Goal: Task Accomplishment & Management: Manage account settings

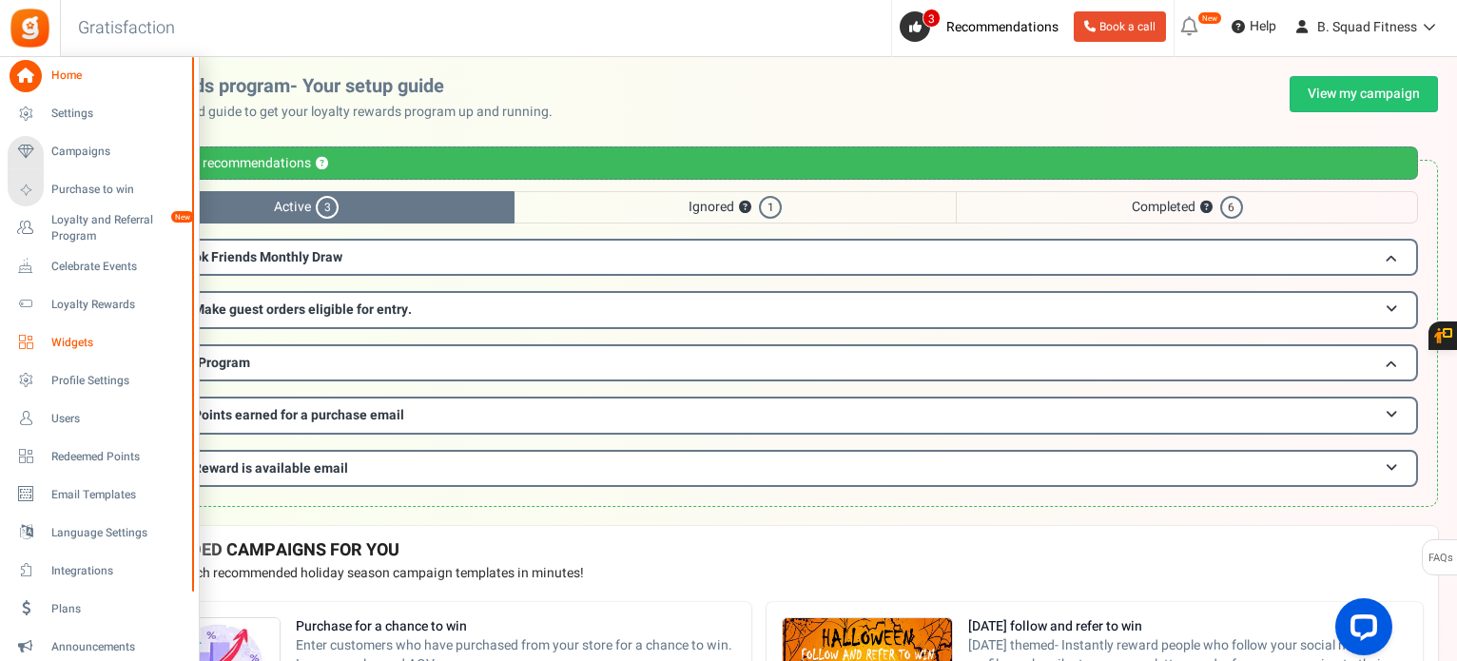
click at [61, 348] on span "Widgets" at bounding box center [117, 343] width 133 height 16
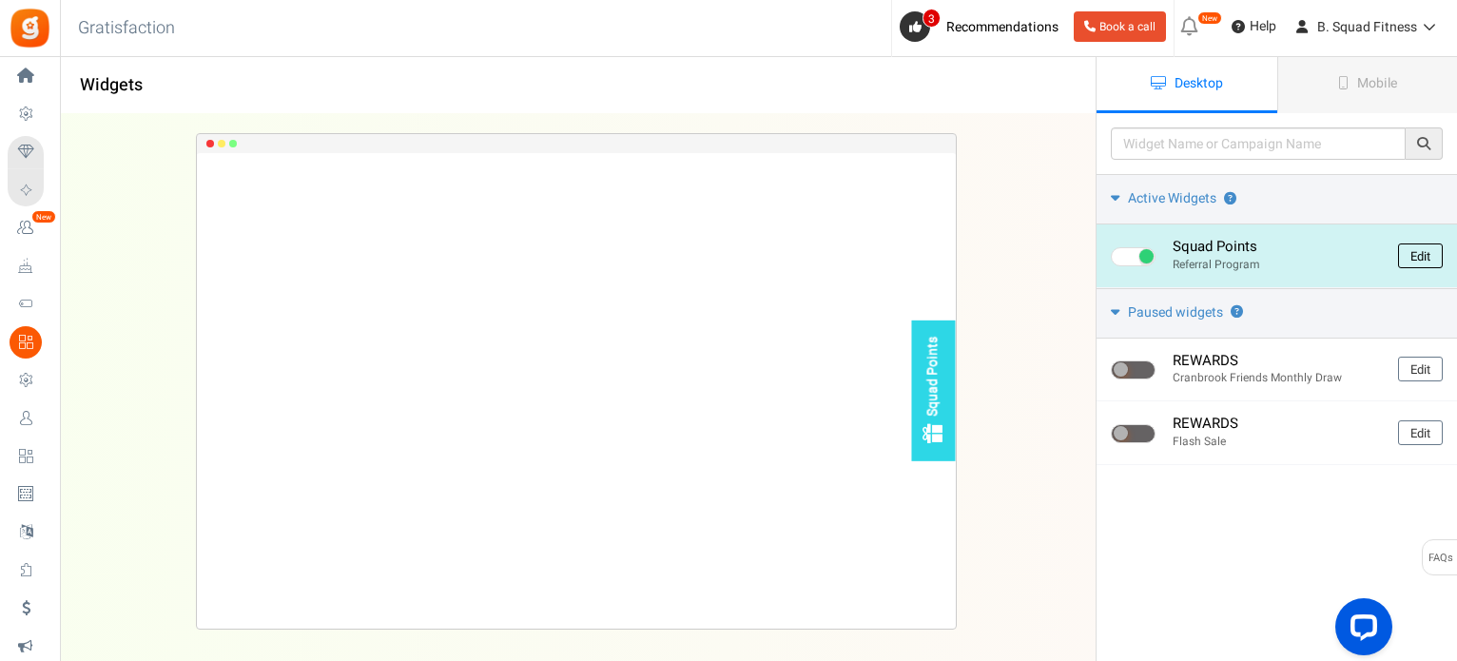
click at [1425, 254] on link "Edit" at bounding box center [1420, 255] width 45 height 25
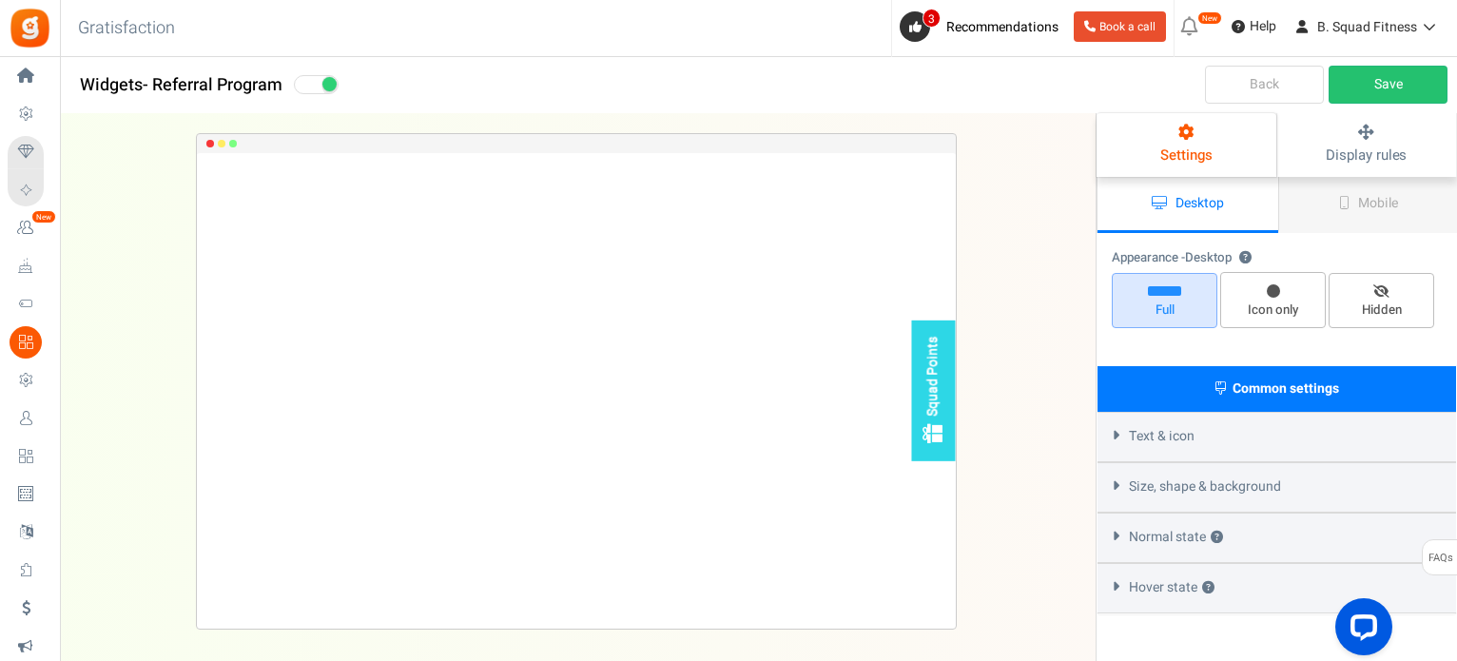
radio input "true"
select select "right"
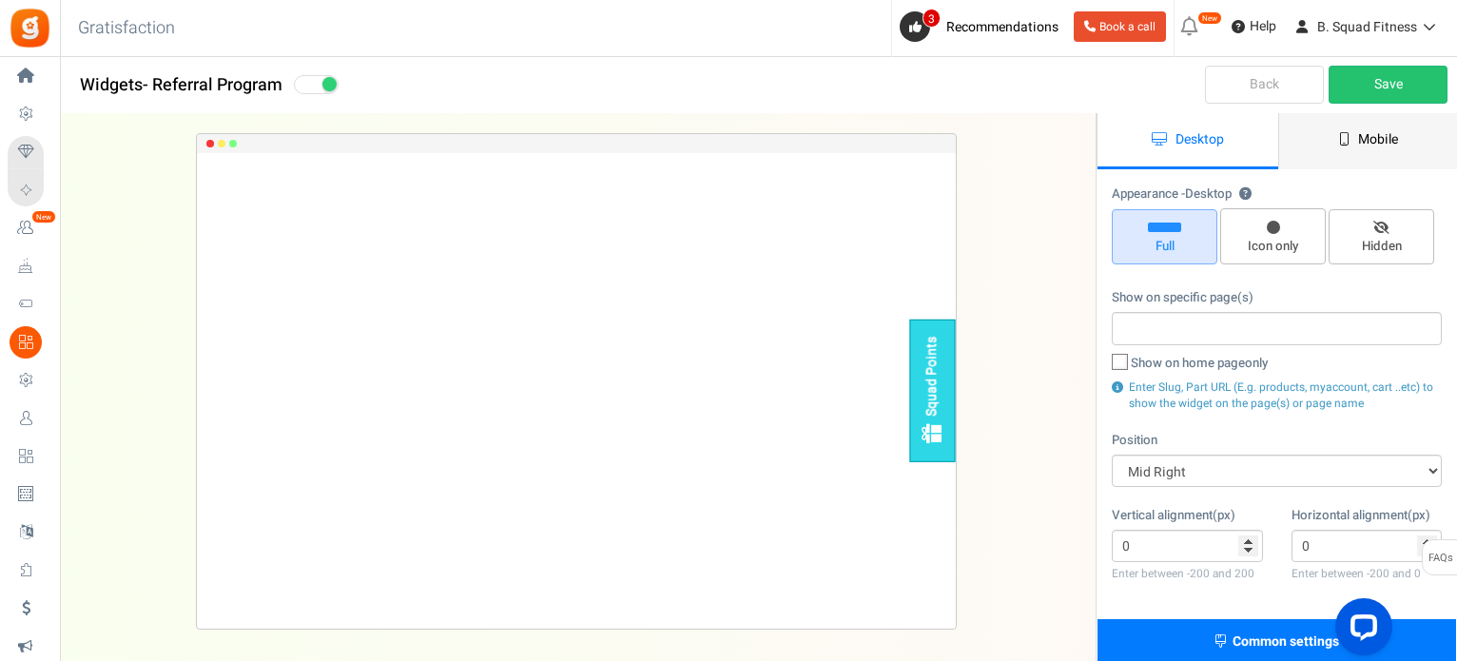
click at [1415, 140] on link "Mobile" at bounding box center [1368, 141] width 181 height 56
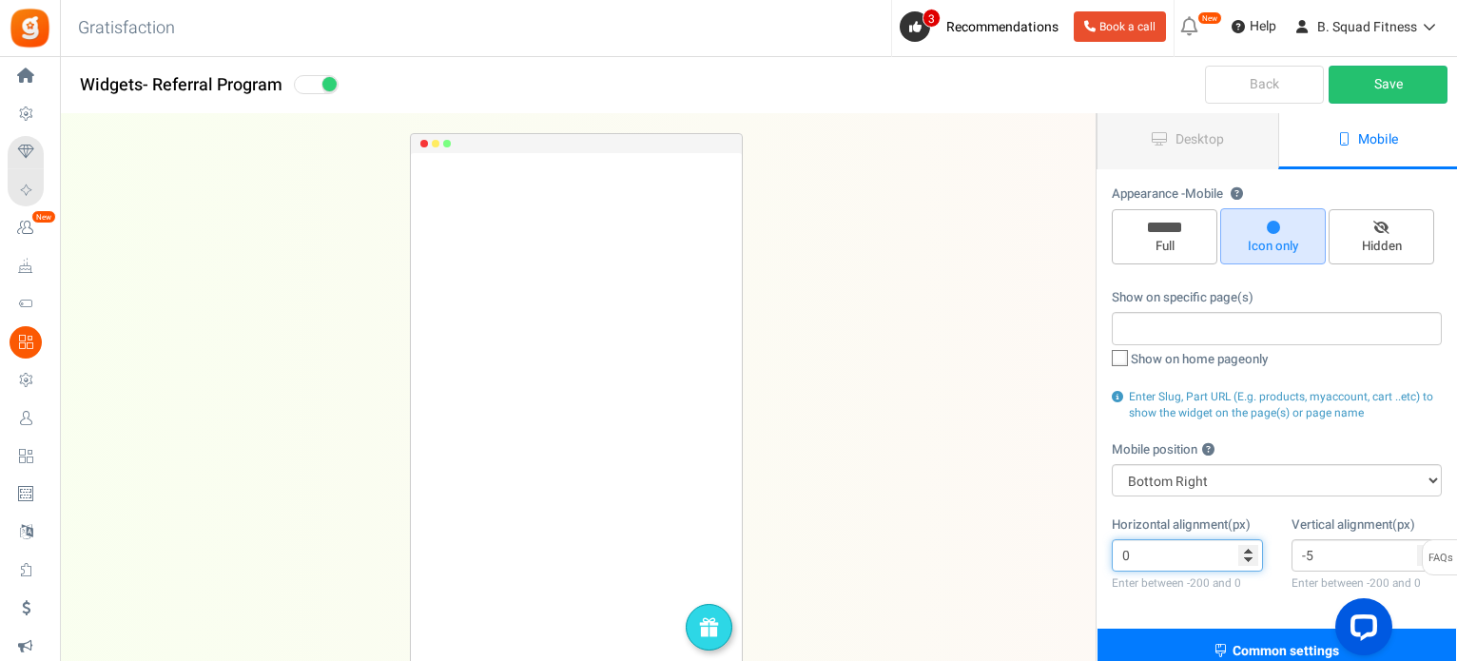
click at [1247, 552] on input "0" at bounding box center [1187, 555] width 151 height 32
click at [1246, 563] on input "-25" at bounding box center [1187, 555] width 151 height 32
type input "0"
click at [1250, 550] on input "0" at bounding box center [1187, 555] width 151 height 32
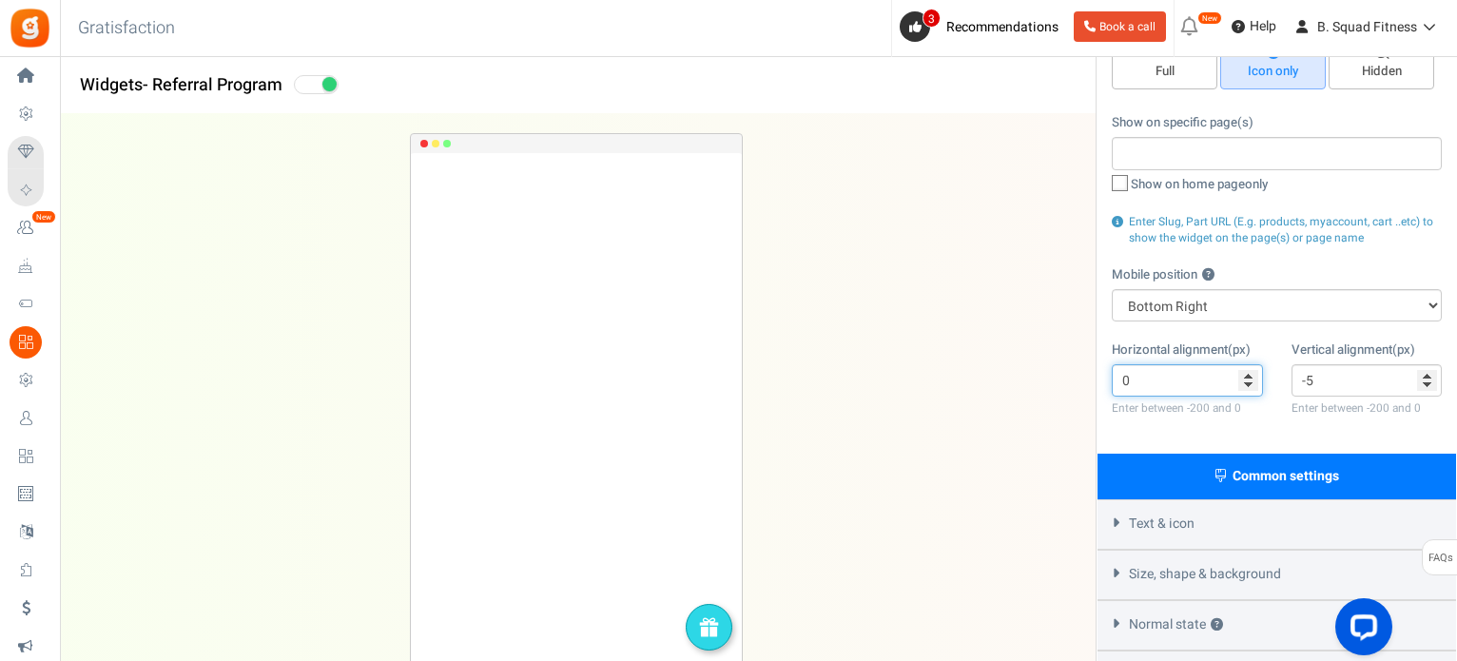
scroll to position [190, 0]
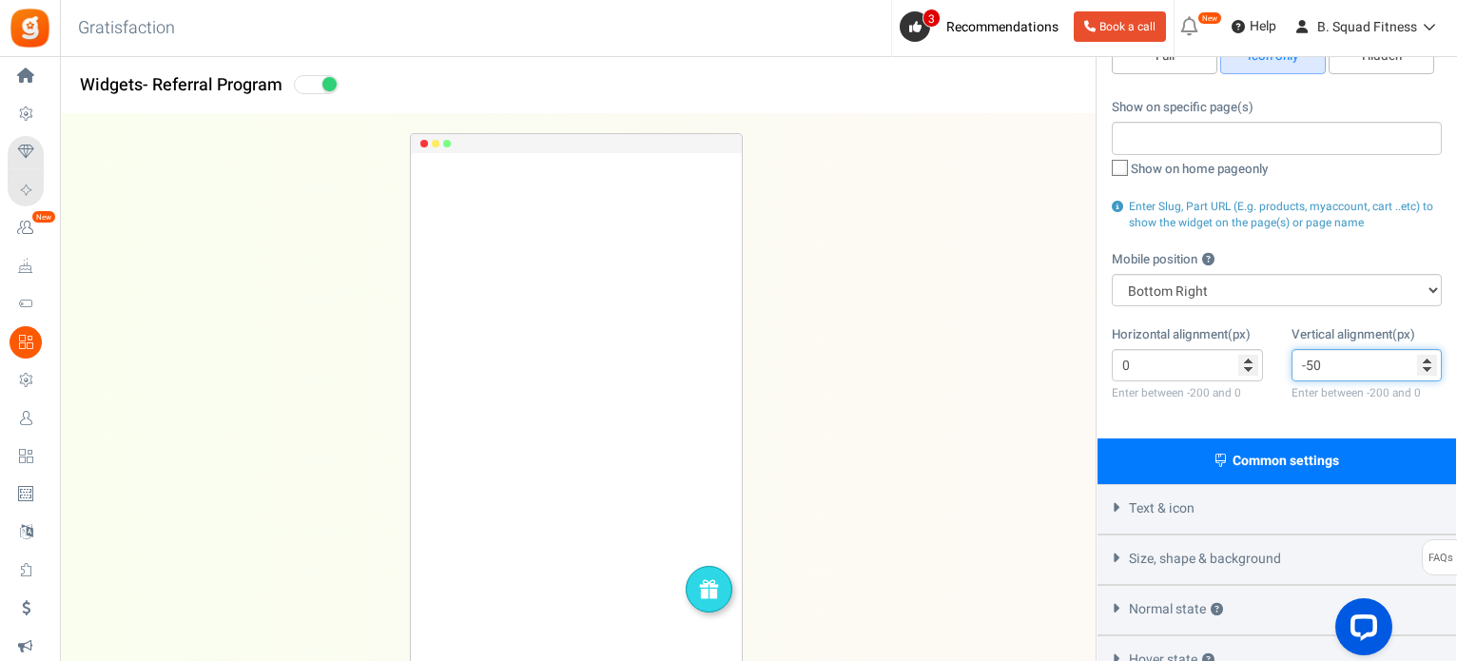
click at [1427, 375] on input "-50" at bounding box center [1366, 365] width 151 height 32
click at [1427, 375] on input "-51" at bounding box center [1366, 365] width 151 height 32
type input "-200"
click at [1427, 375] on input "-200" at bounding box center [1366, 365] width 151 height 32
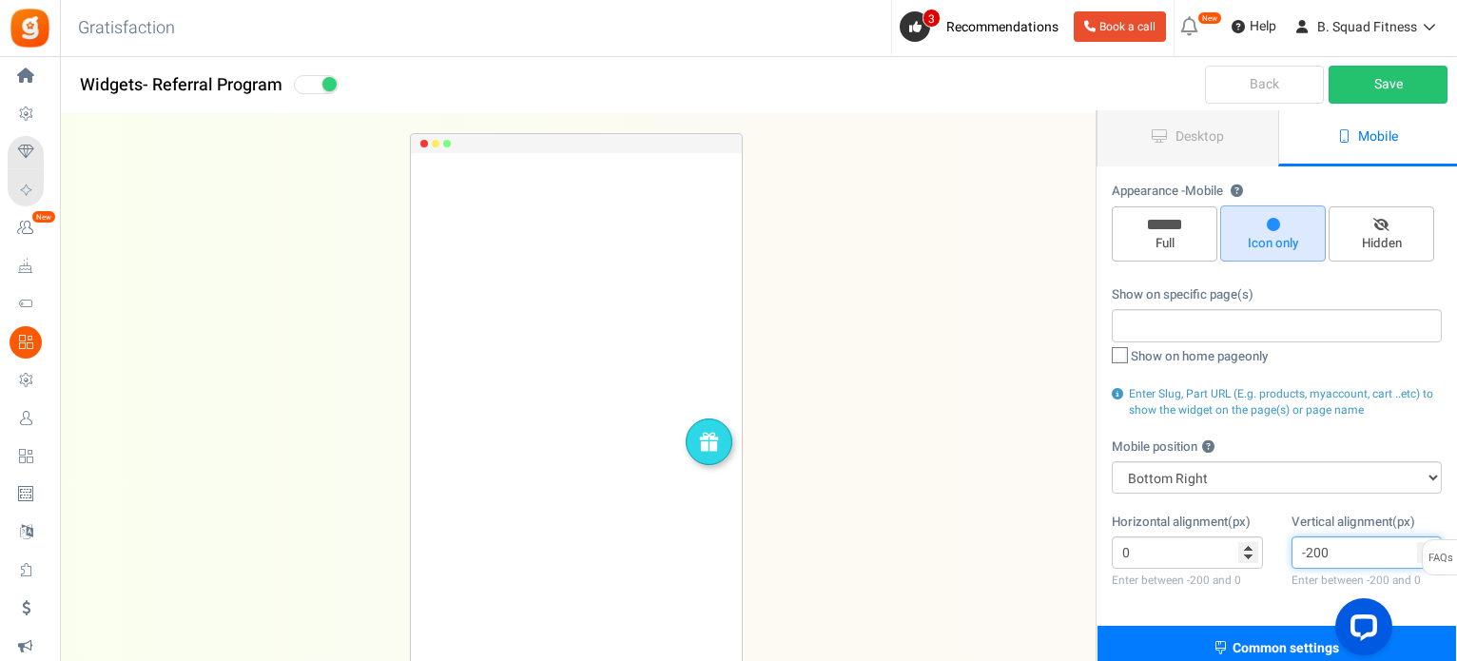
scroll to position [0, 0]
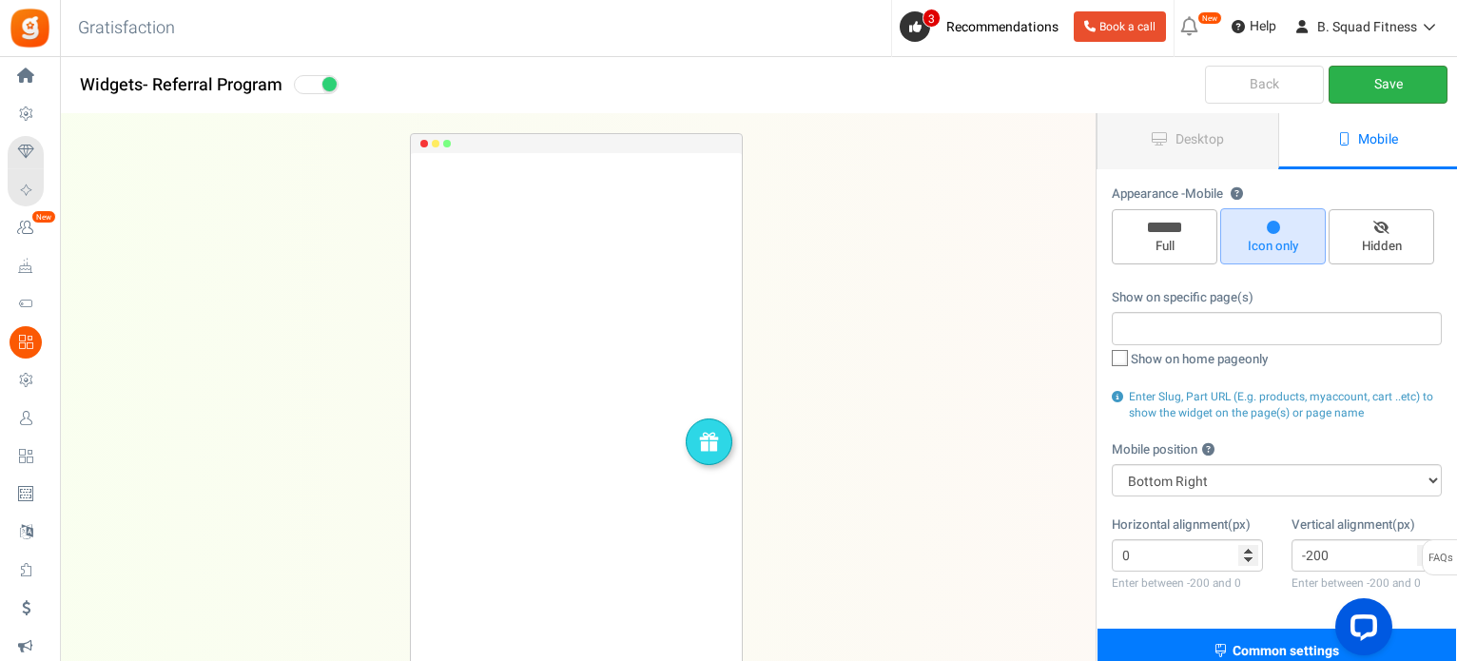
click at [1373, 79] on link "Save" at bounding box center [1387, 85] width 119 height 38
click at [1181, 239] on span "Full" at bounding box center [1164, 247] width 88 height 18
click at [1177, 225] on input "Full" at bounding box center [1171, 219] width 12 height 12
radio input "true"
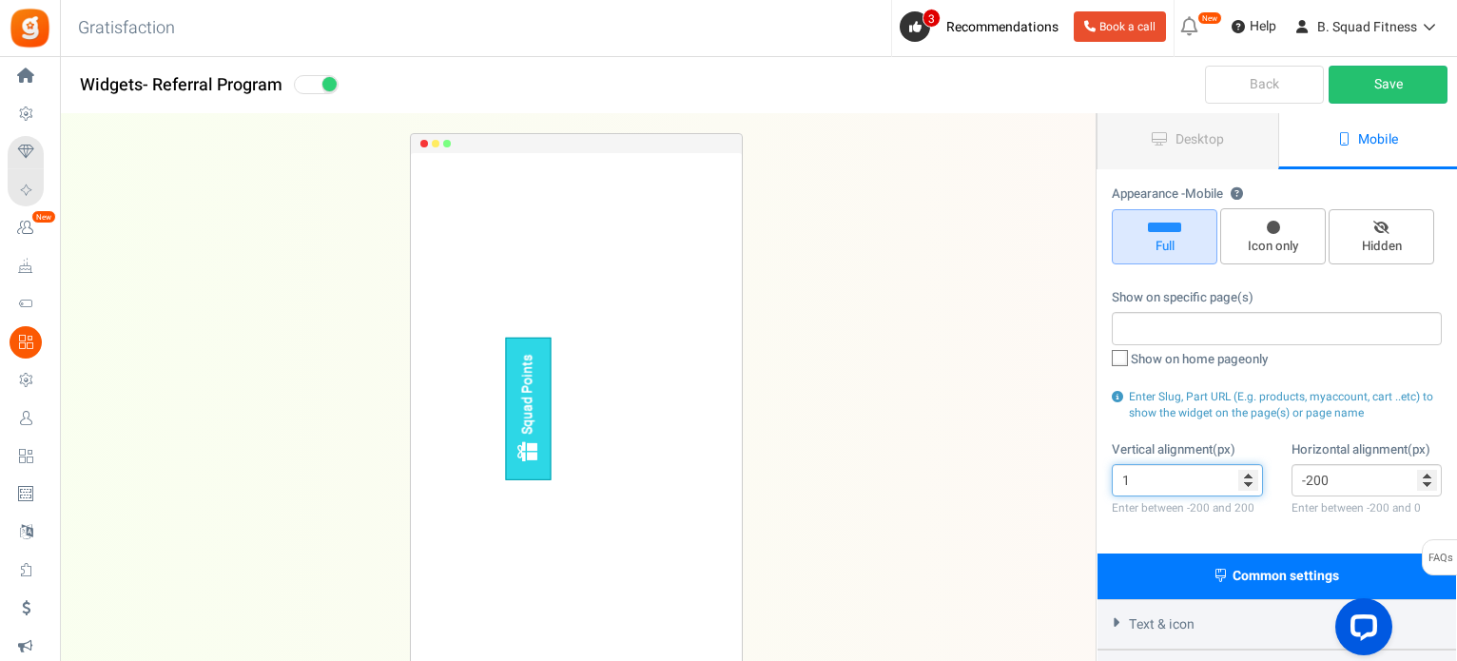
click at [1245, 475] on input "1" at bounding box center [1187, 480] width 151 height 32
click at [1248, 475] on input "18" at bounding box center [1187, 480] width 151 height 32
click at [1249, 486] on input "-18" at bounding box center [1187, 480] width 151 height 32
click at [1249, 472] on input "-2" at bounding box center [1187, 480] width 151 height 32
click at [1102, 478] on div "Vertical alignment(px) -2 Enter between -200 and 200" at bounding box center [1187, 480] width 180 height 80
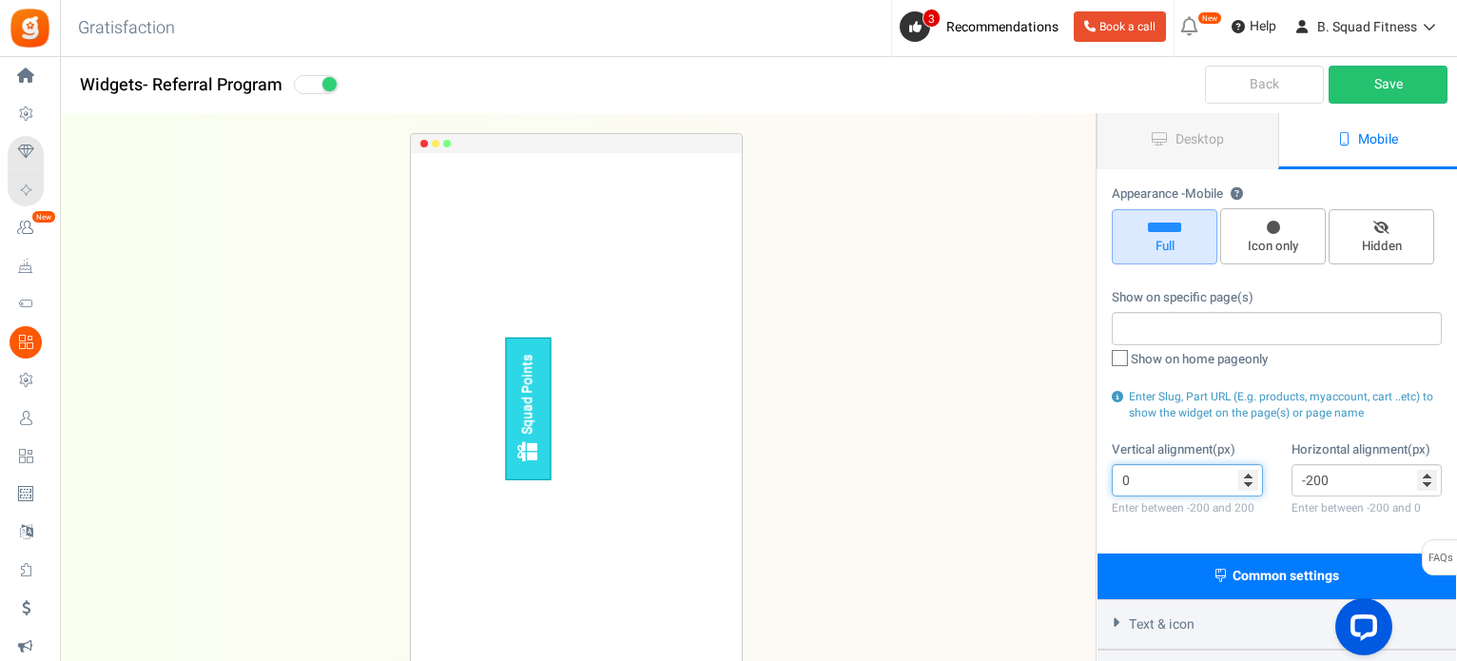
type input "0"
drag, startPoint x: 1344, startPoint y: 479, endPoint x: 1223, endPoint y: 481, distance: 120.8
click at [1223, 481] on div "Vertical alignment(px) 0 Enter between -200 and 200 Horizontal alignment(px) -2…" at bounding box center [1276, 489] width 359 height 99
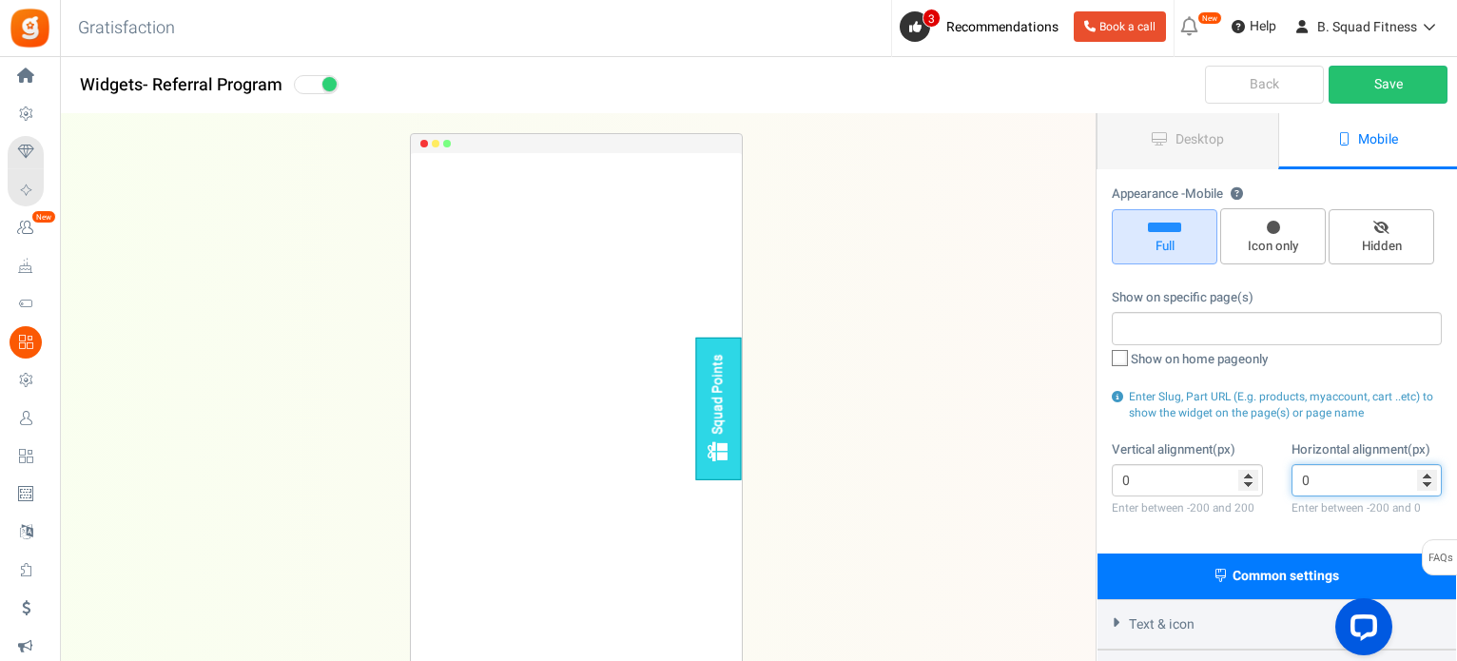
type input "0"
click at [1305, 435] on div "Appearance - Mobile ? Full Icon only Hidden Show on specific page(s) Show on ho…" at bounding box center [1276, 361] width 359 height 383
click at [1399, 75] on link "Save" at bounding box center [1387, 85] width 119 height 38
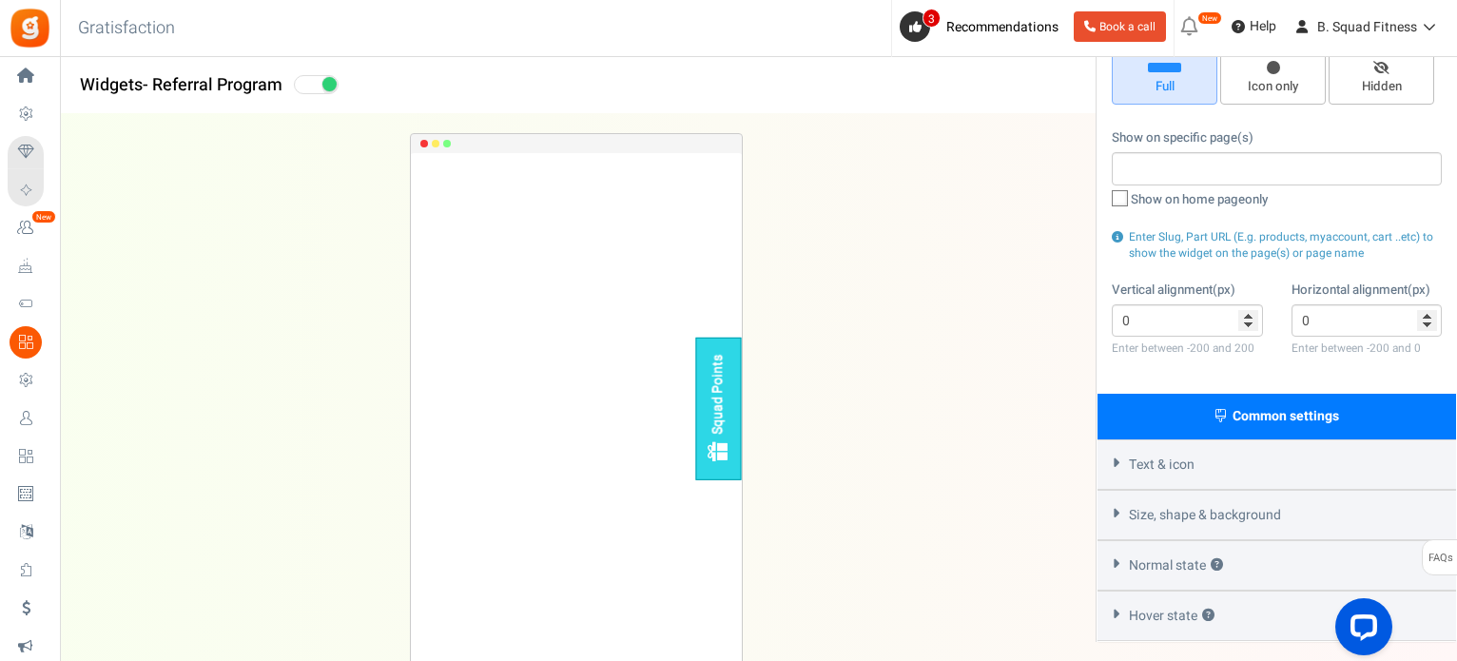
scroll to position [190, 0]
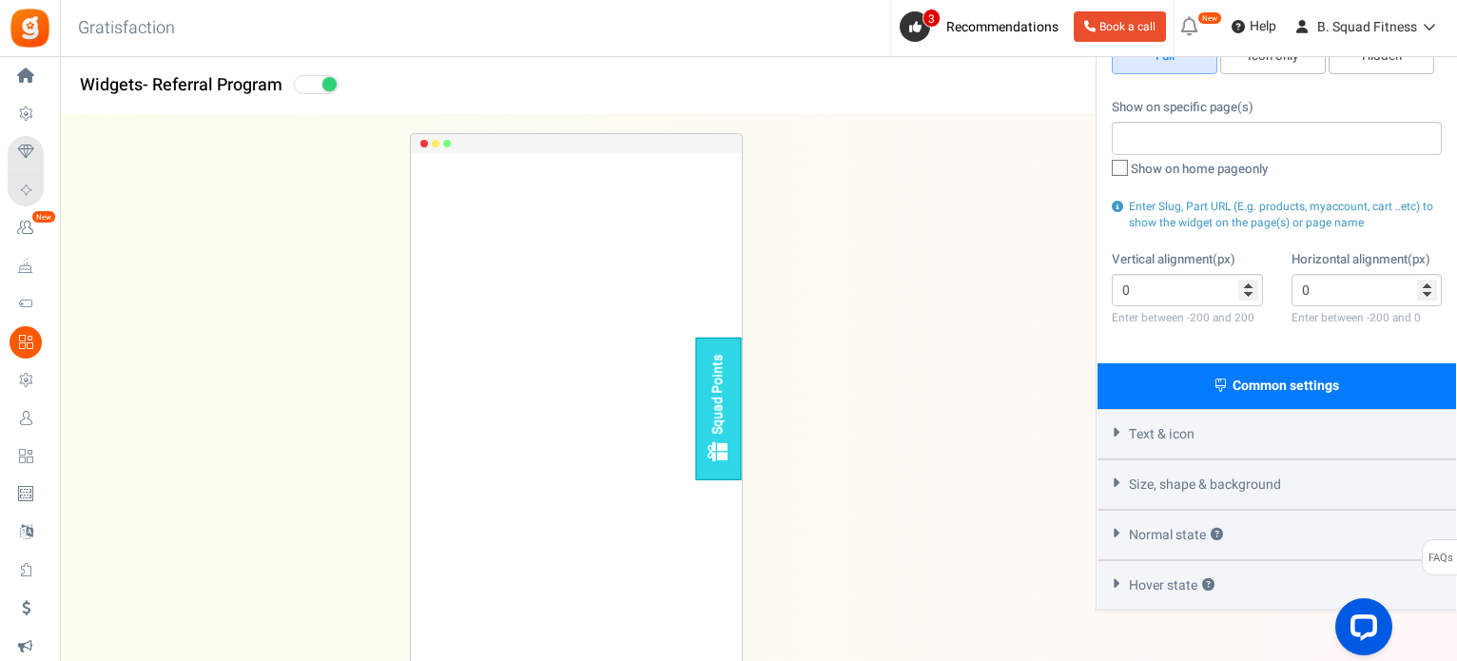
click at [1170, 426] on span "Text & icon" at bounding box center [1162, 434] width 66 height 19
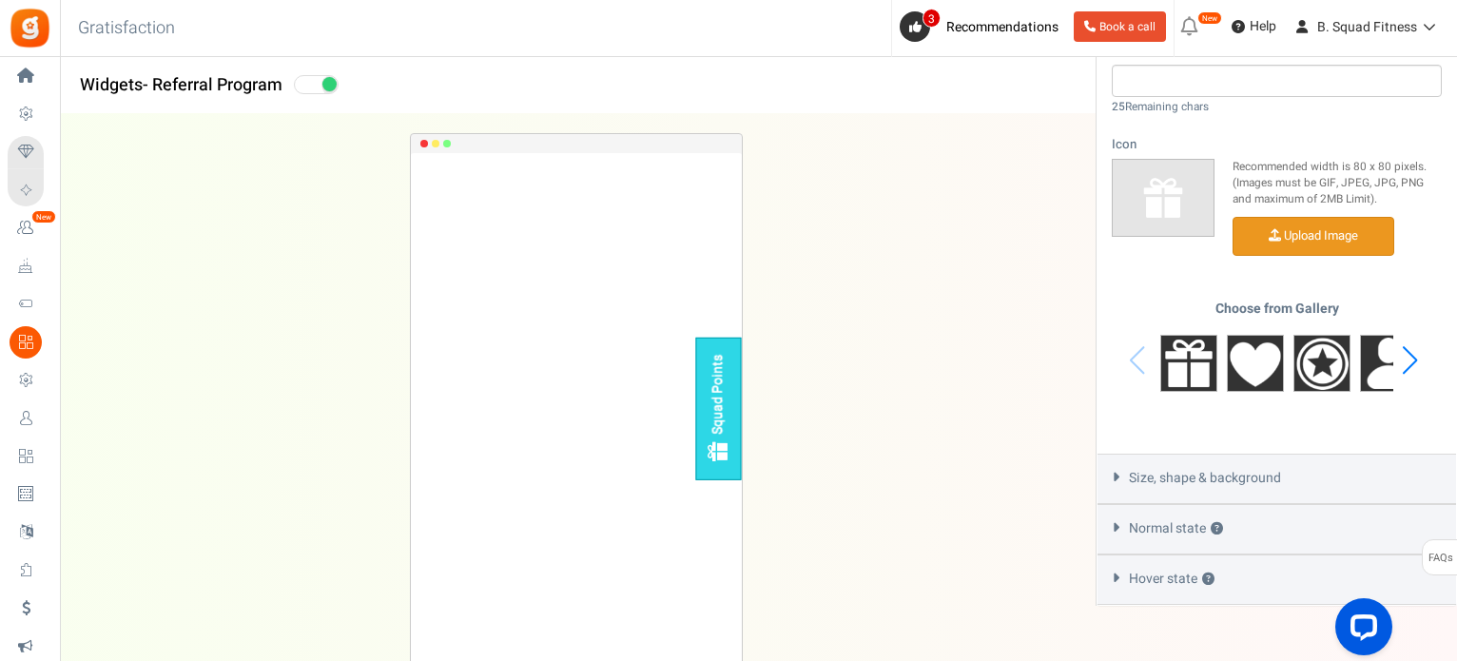
scroll to position [758, 0]
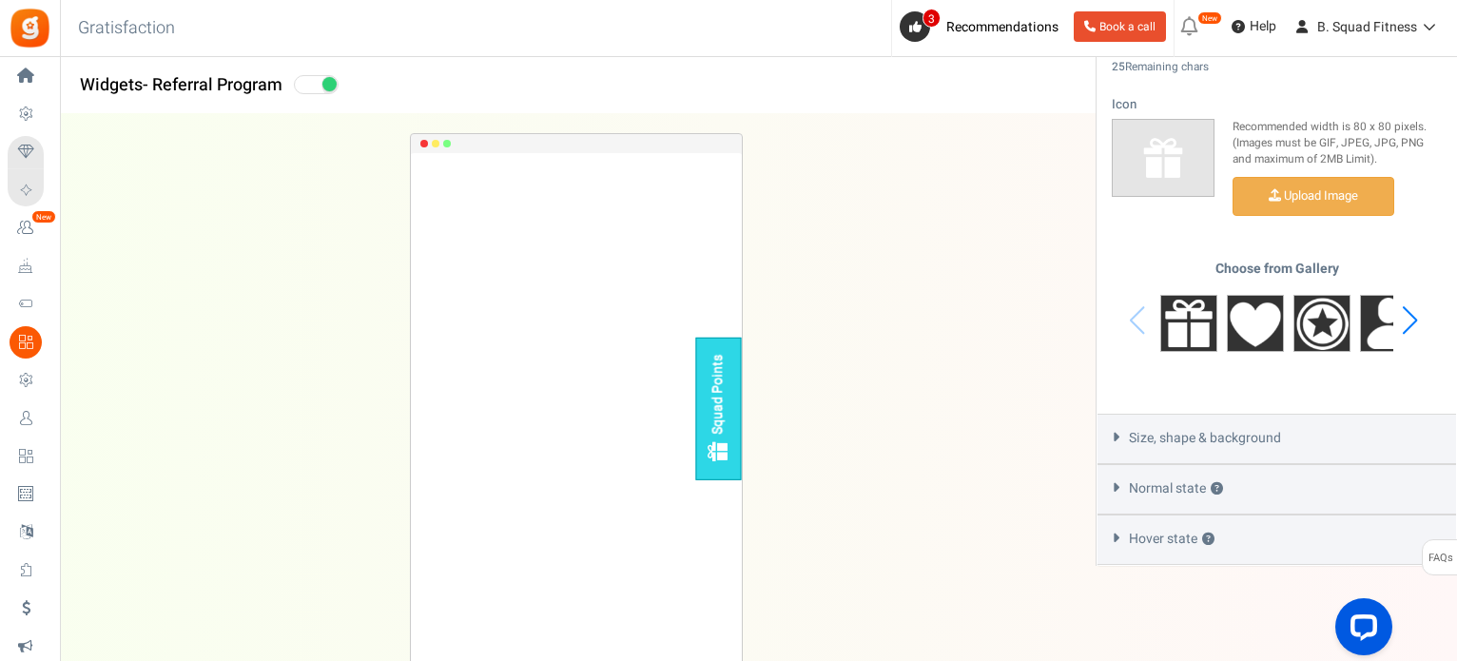
click at [1253, 429] on span "Size, shape & background" at bounding box center [1205, 438] width 152 height 19
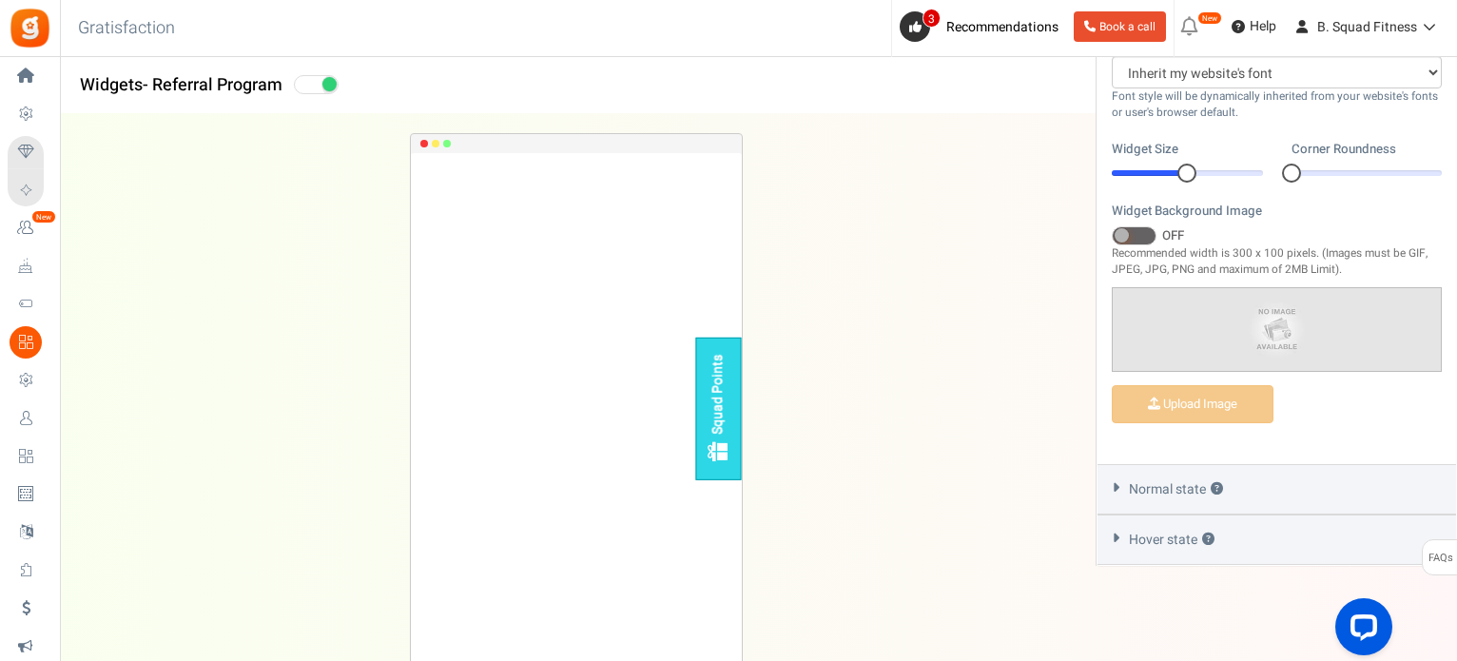
scroll to position [656, 0]
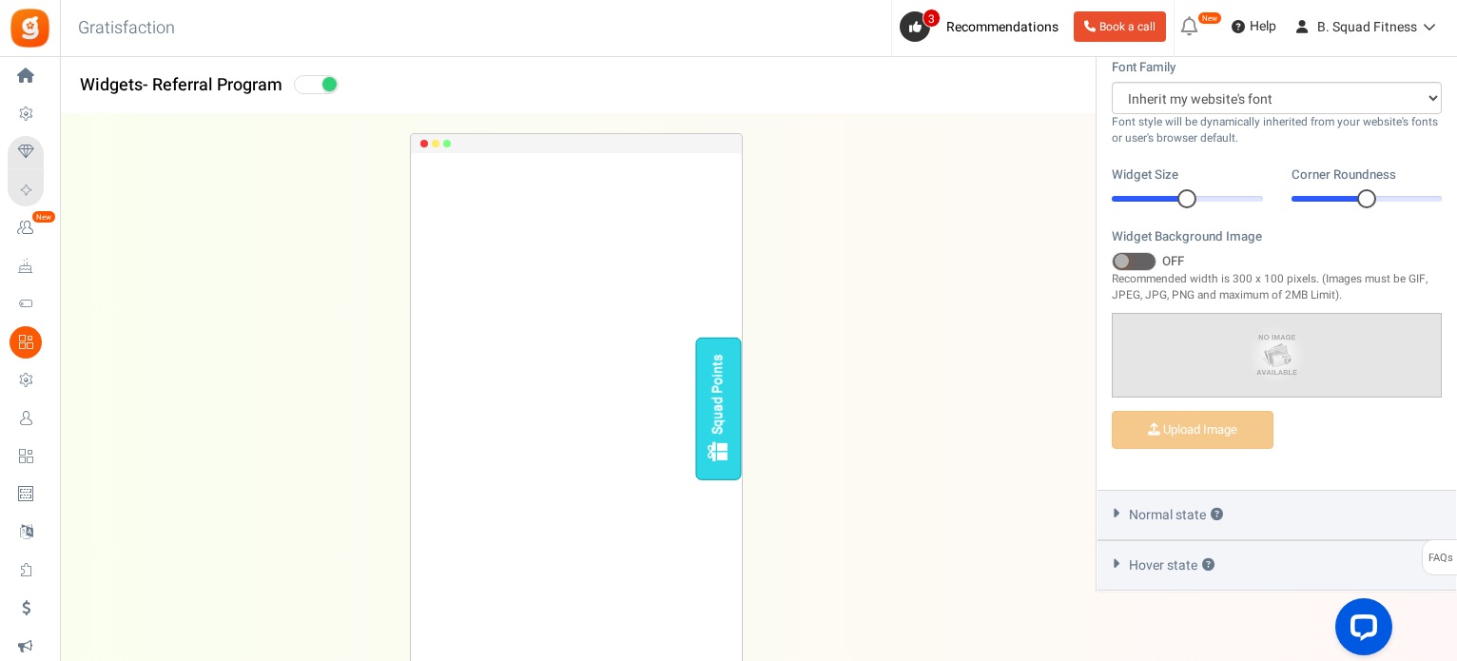
drag, startPoint x: 1290, startPoint y: 193, endPoint x: 1376, endPoint y: 205, distance: 86.5
click at [1376, 205] on div "1" at bounding box center [1366, 198] width 151 height 19
click at [1192, 524] on span "Normal state ?" at bounding box center [1176, 515] width 94 height 19
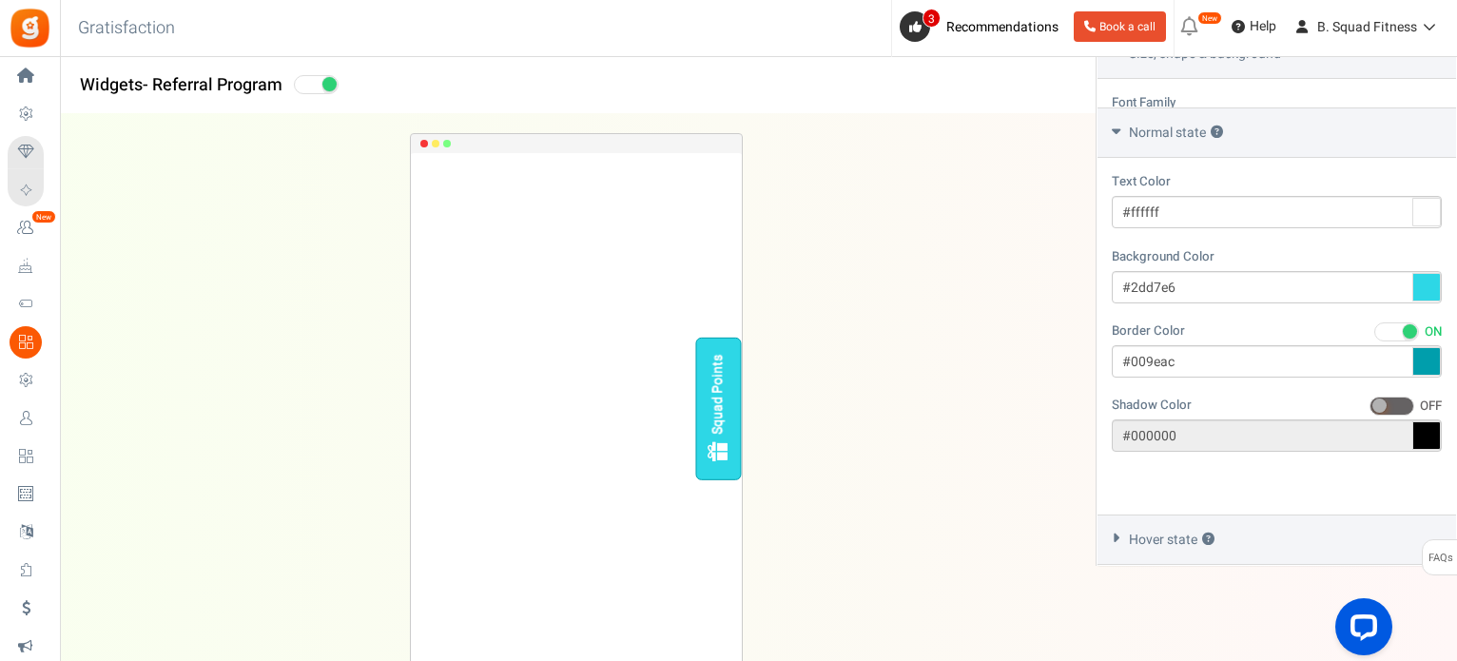
scroll to position [564, 0]
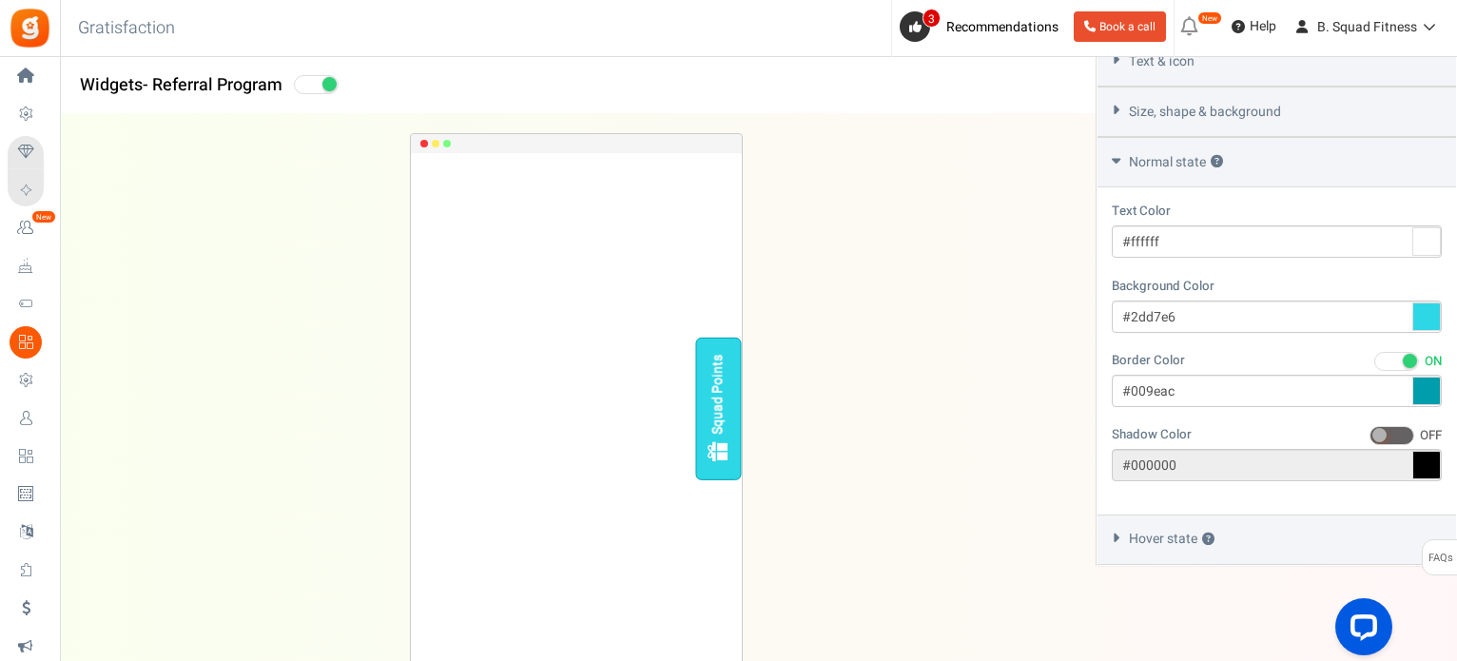
click at [1191, 544] on span "Hover state ?" at bounding box center [1172, 539] width 86 height 19
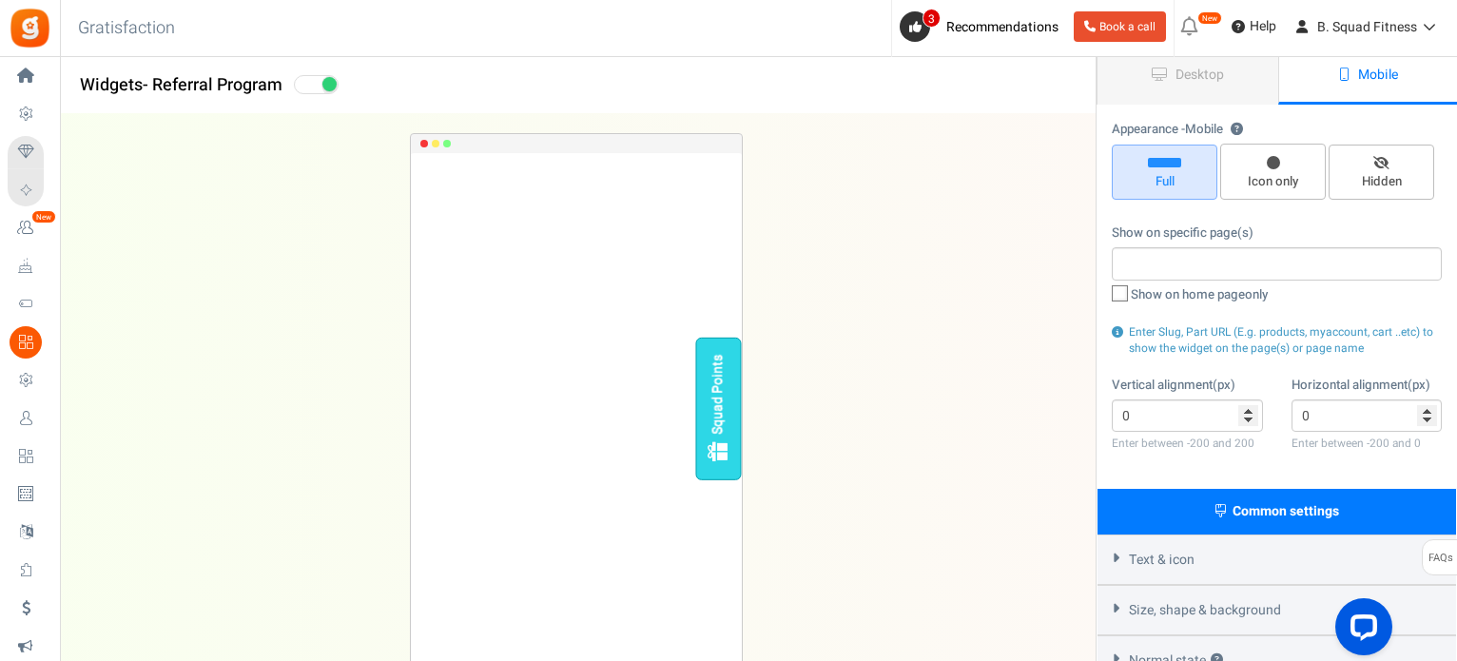
scroll to position [0, 0]
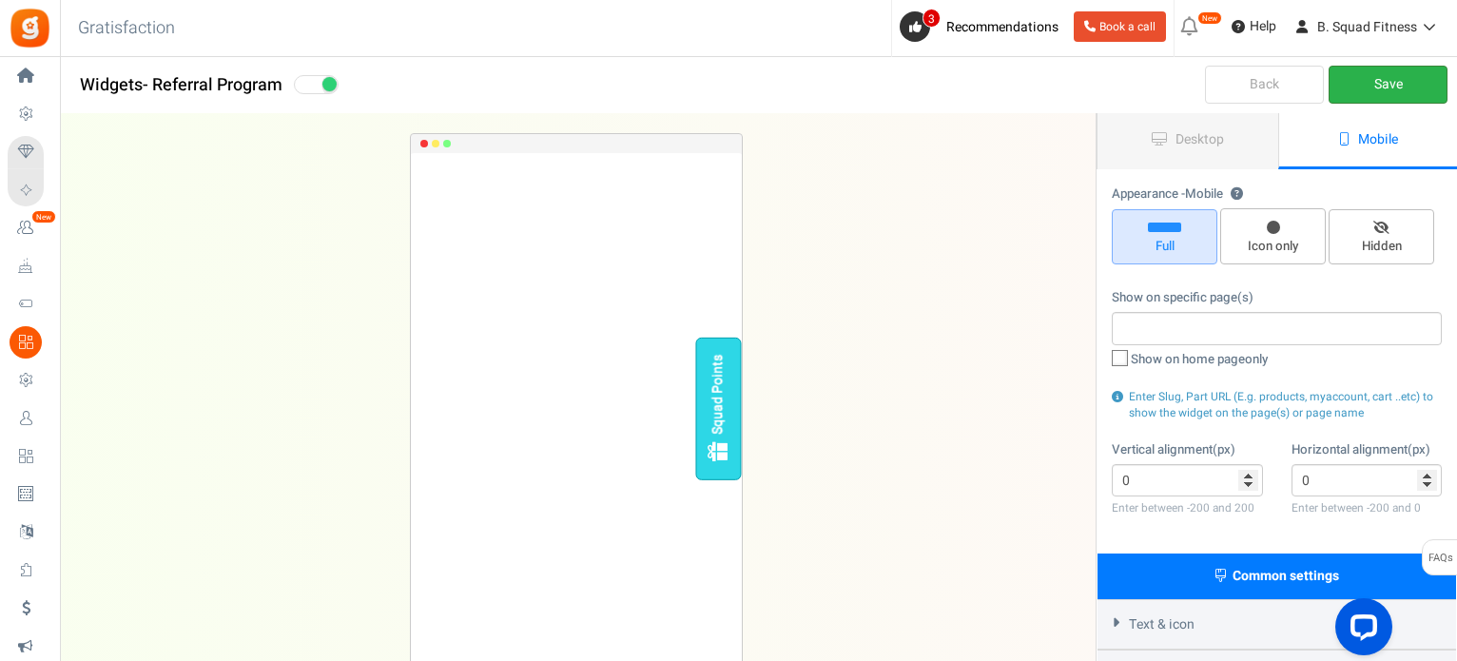
click at [1382, 87] on link "Save" at bounding box center [1387, 85] width 119 height 38
click at [1219, 126] on link "Desktop" at bounding box center [1187, 141] width 181 height 56
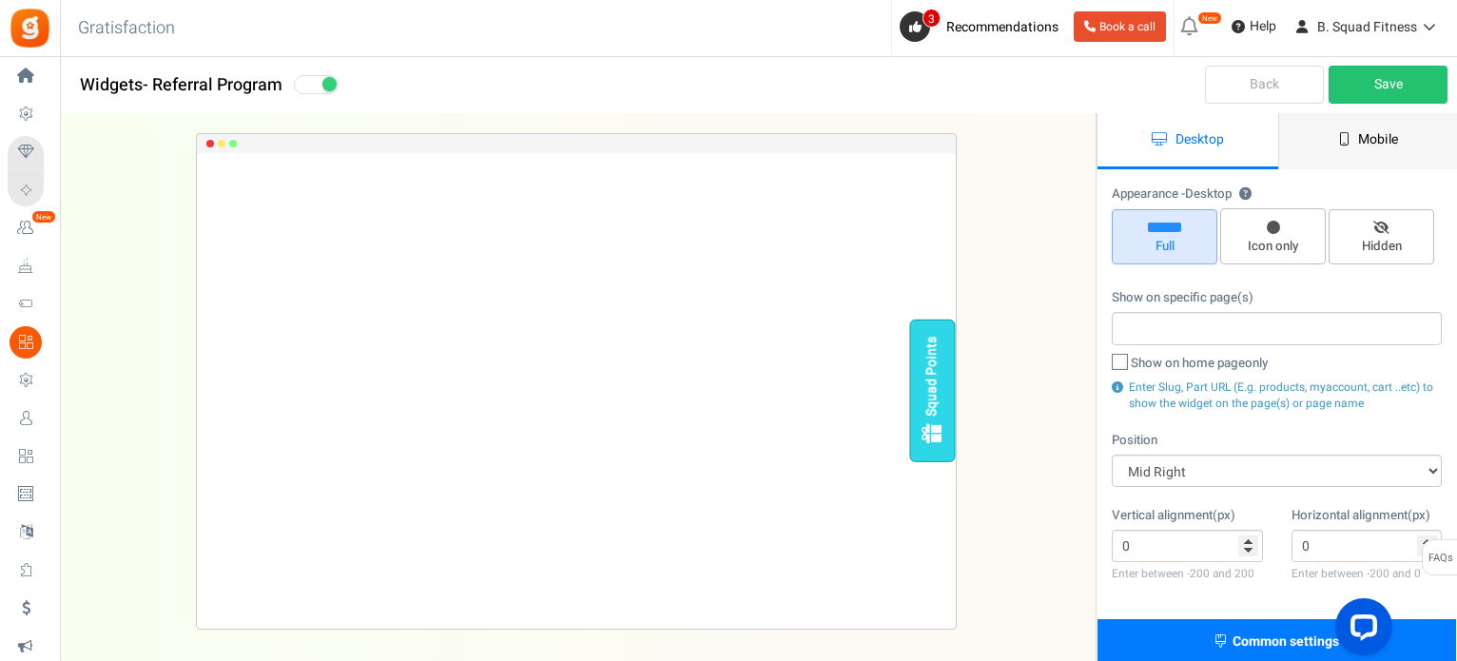
click at [1380, 130] on span "Mobile" at bounding box center [1378, 139] width 40 height 20
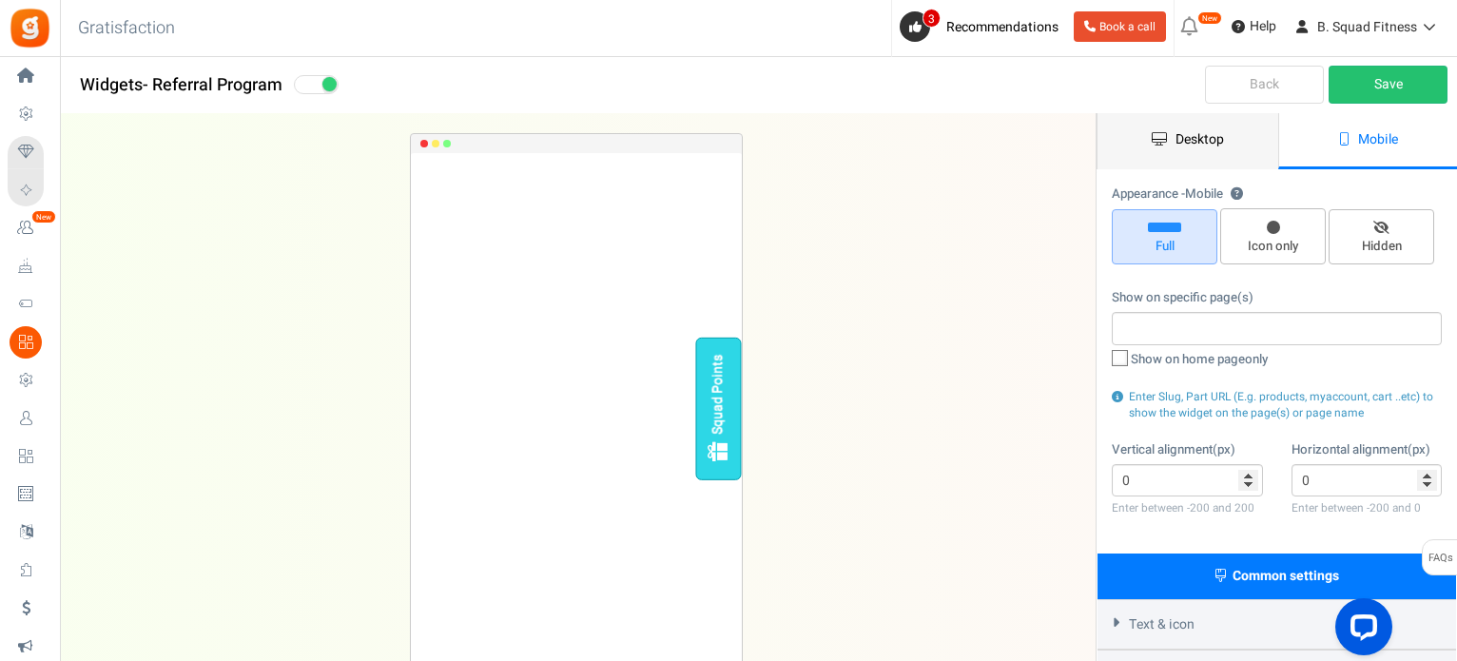
click at [1199, 140] on span "Desktop" at bounding box center [1199, 139] width 48 height 20
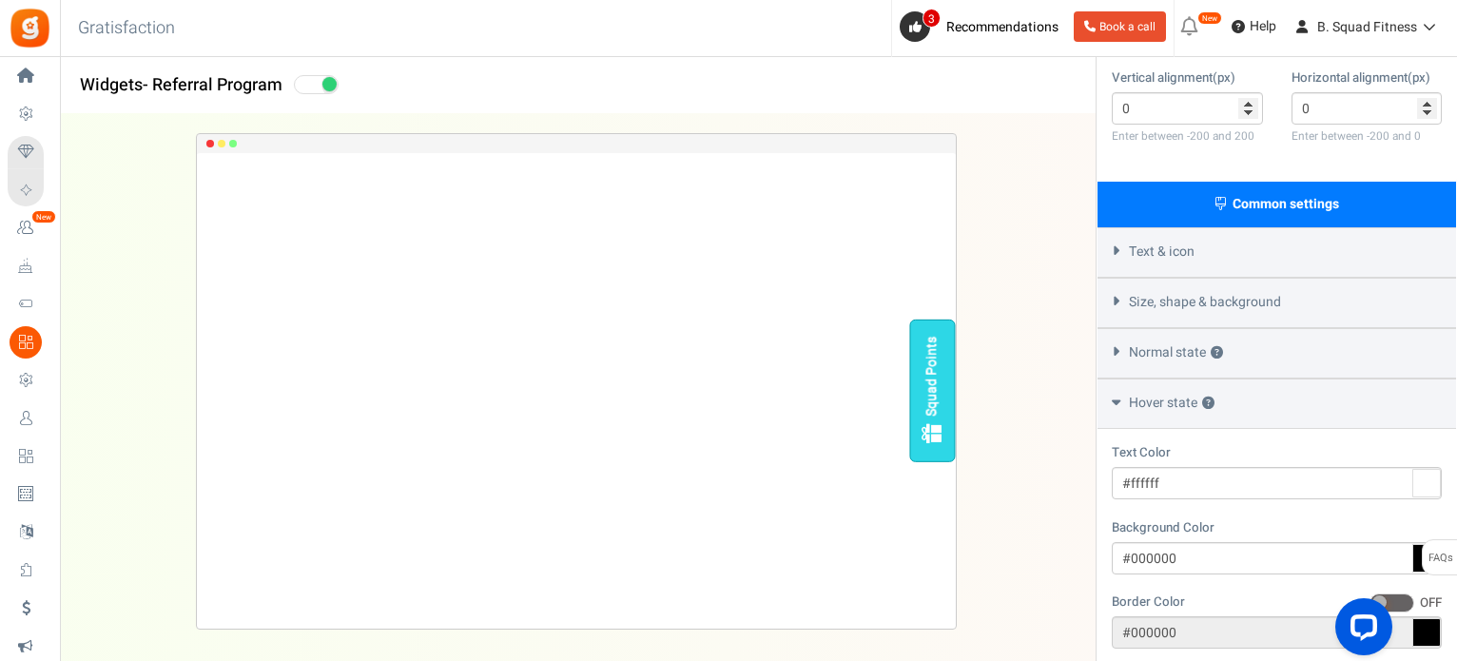
scroll to position [630, 0]
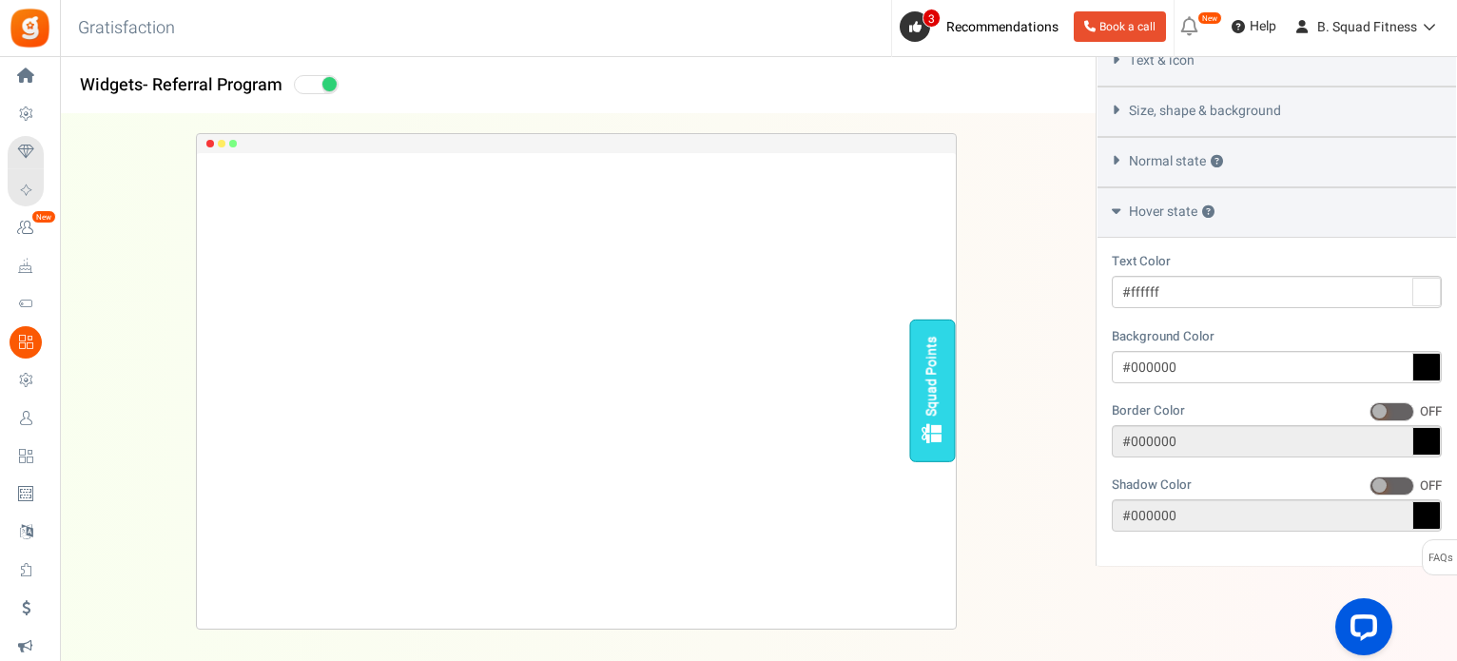
click at [1250, 117] on span "Size, shape & background" at bounding box center [1205, 111] width 152 height 19
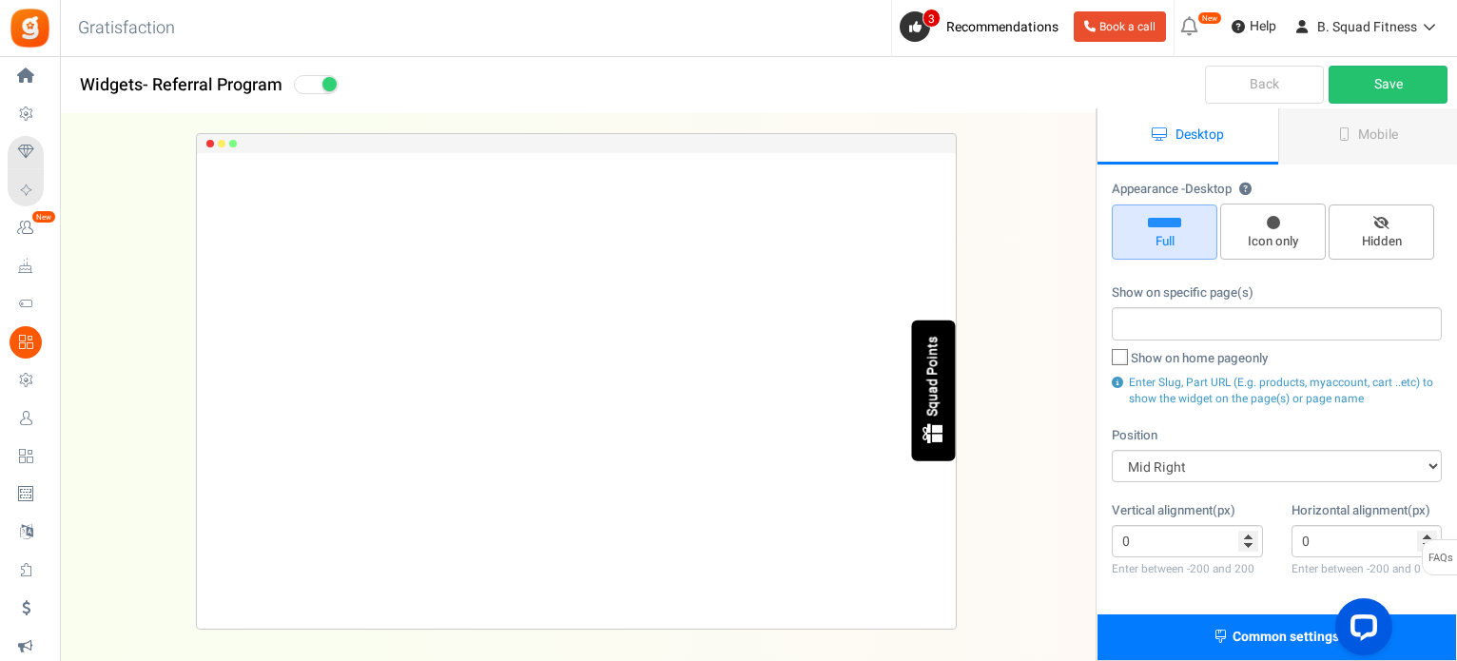
scroll to position [0, 0]
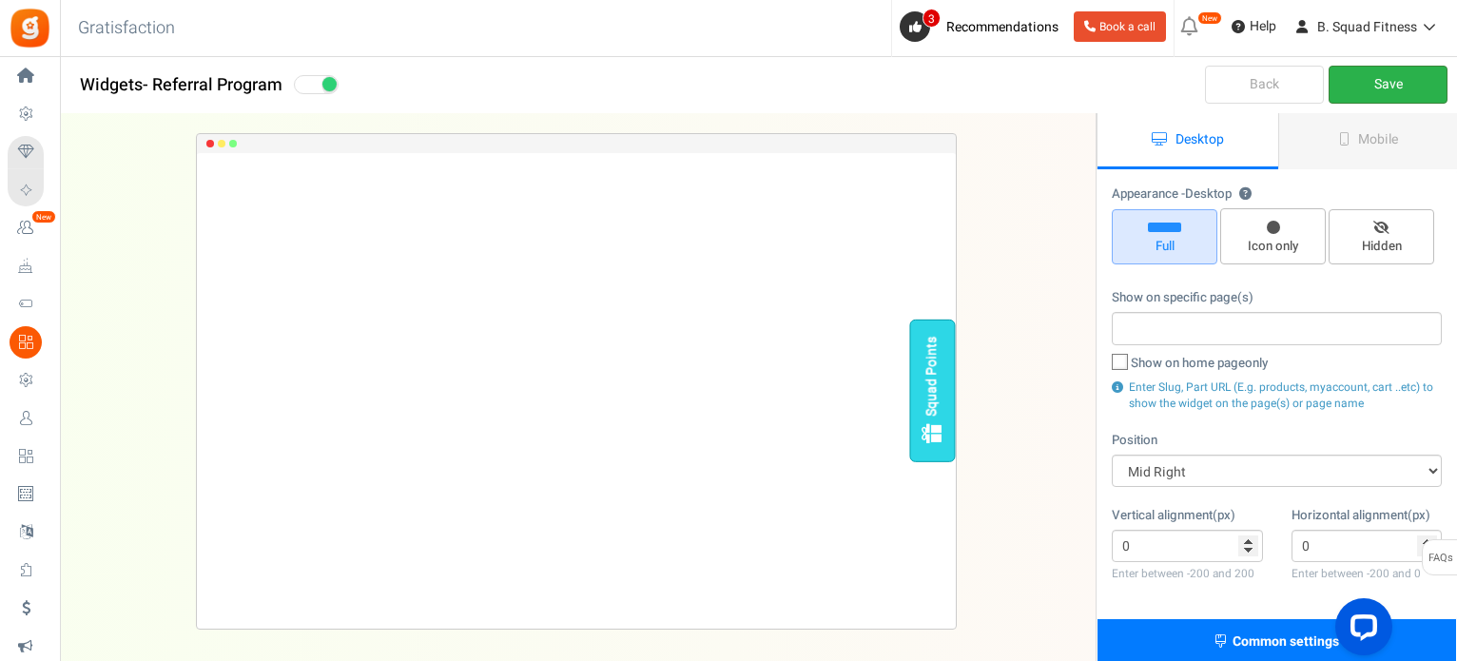
click at [1362, 85] on link "Save" at bounding box center [1387, 85] width 119 height 38
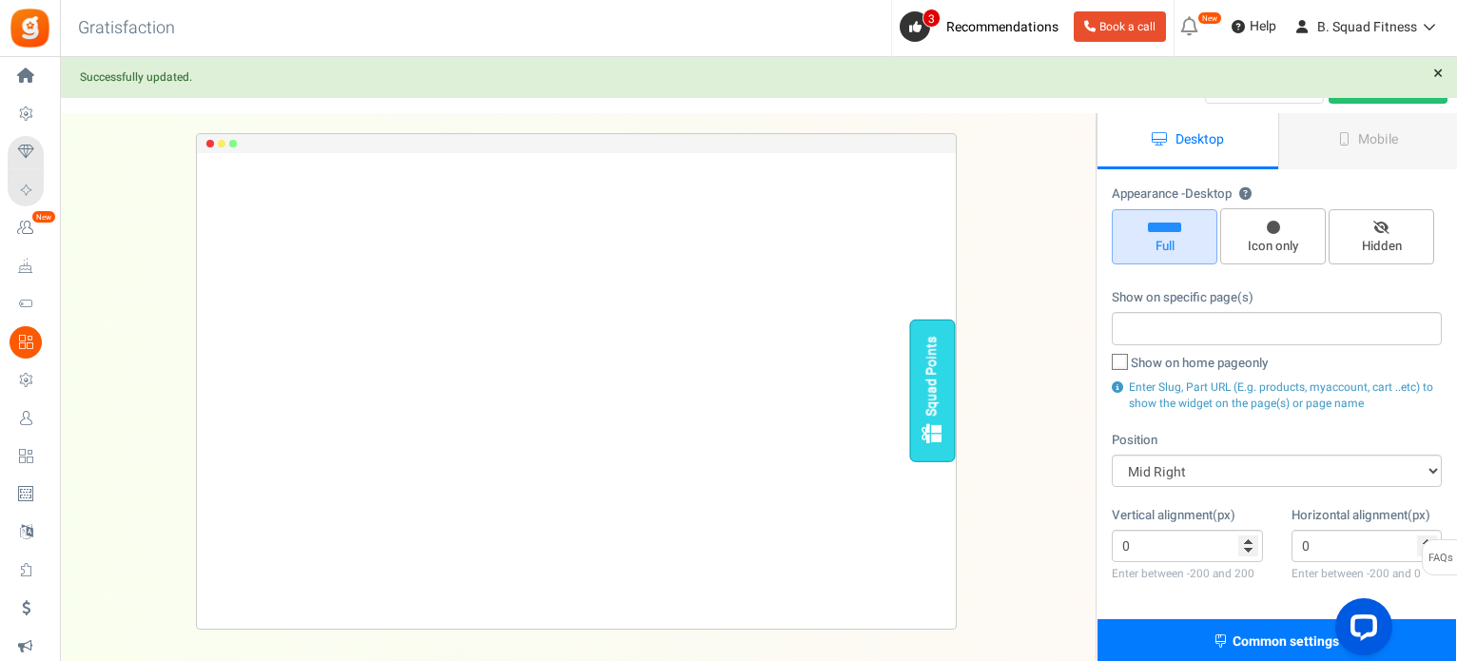
click at [1440, 76] on link "×" at bounding box center [1437, 74] width 19 height 19
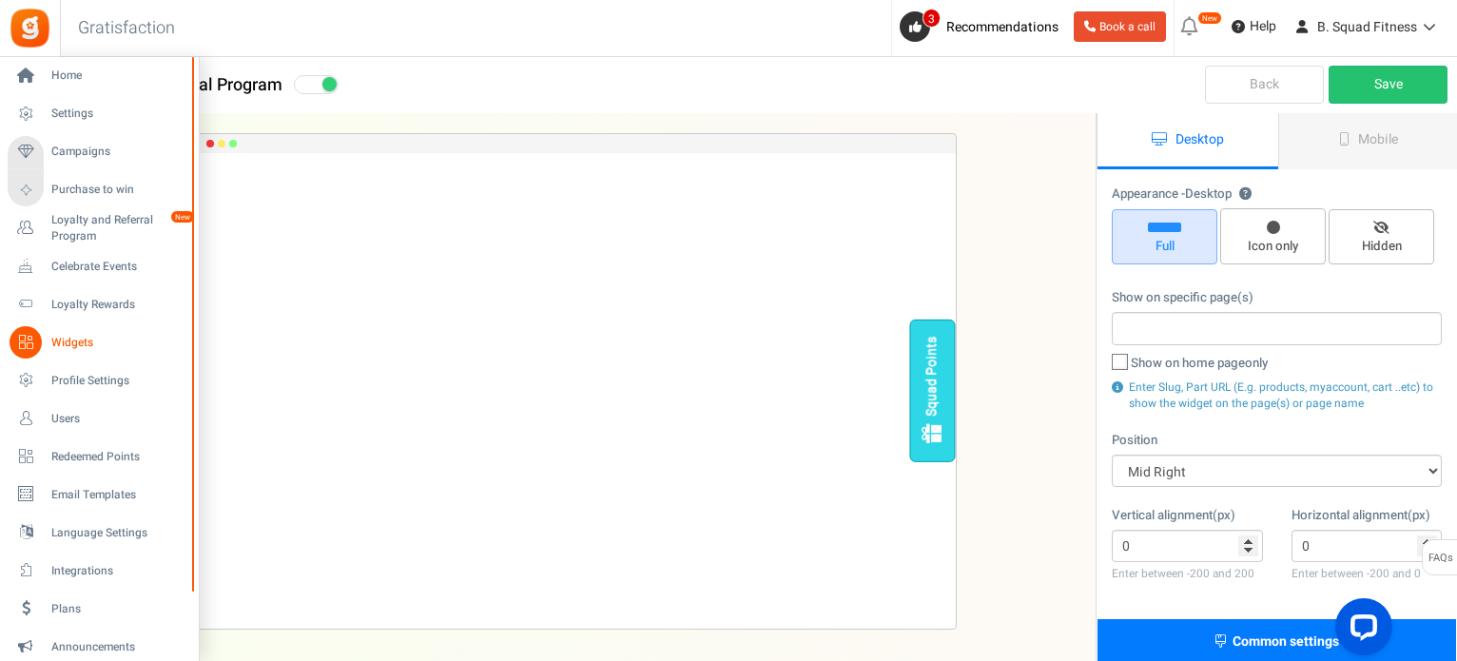
click at [79, 350] on span "Widgets" at bounding box center [117, 343] width 133 height 16
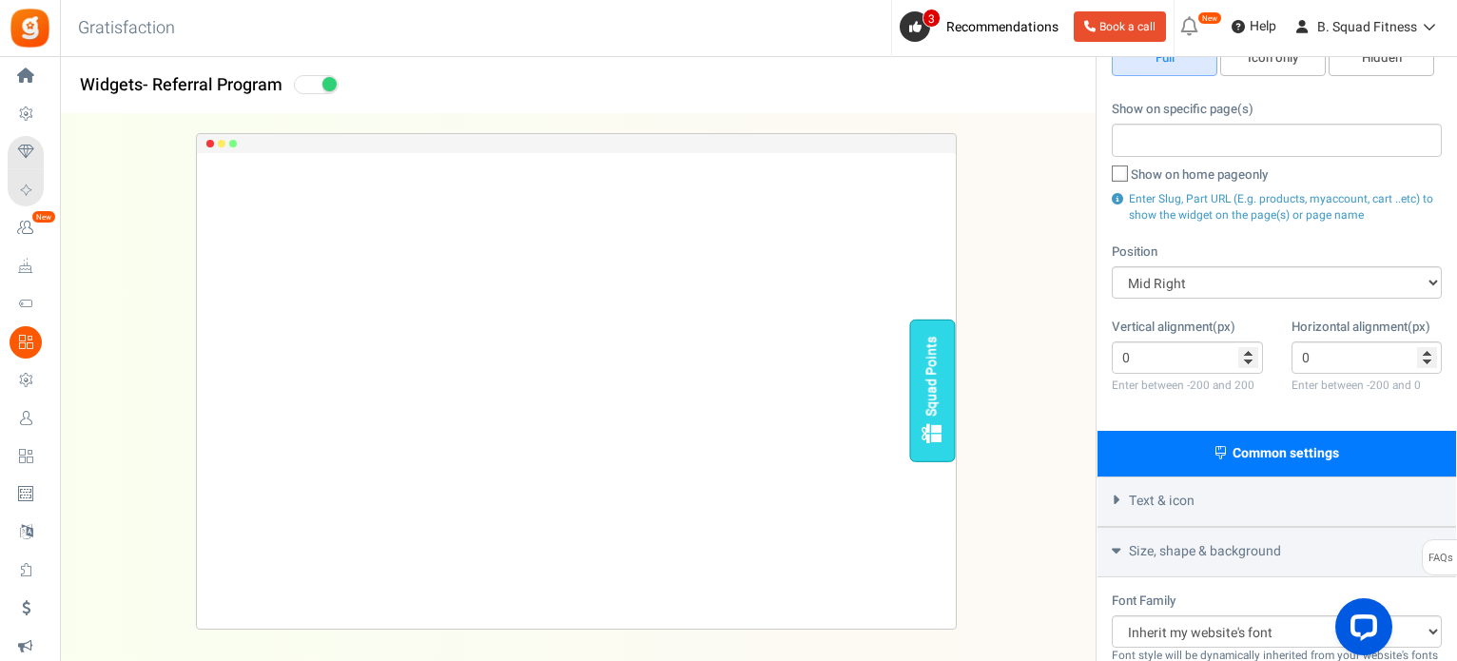
scroll to position [190, 0]
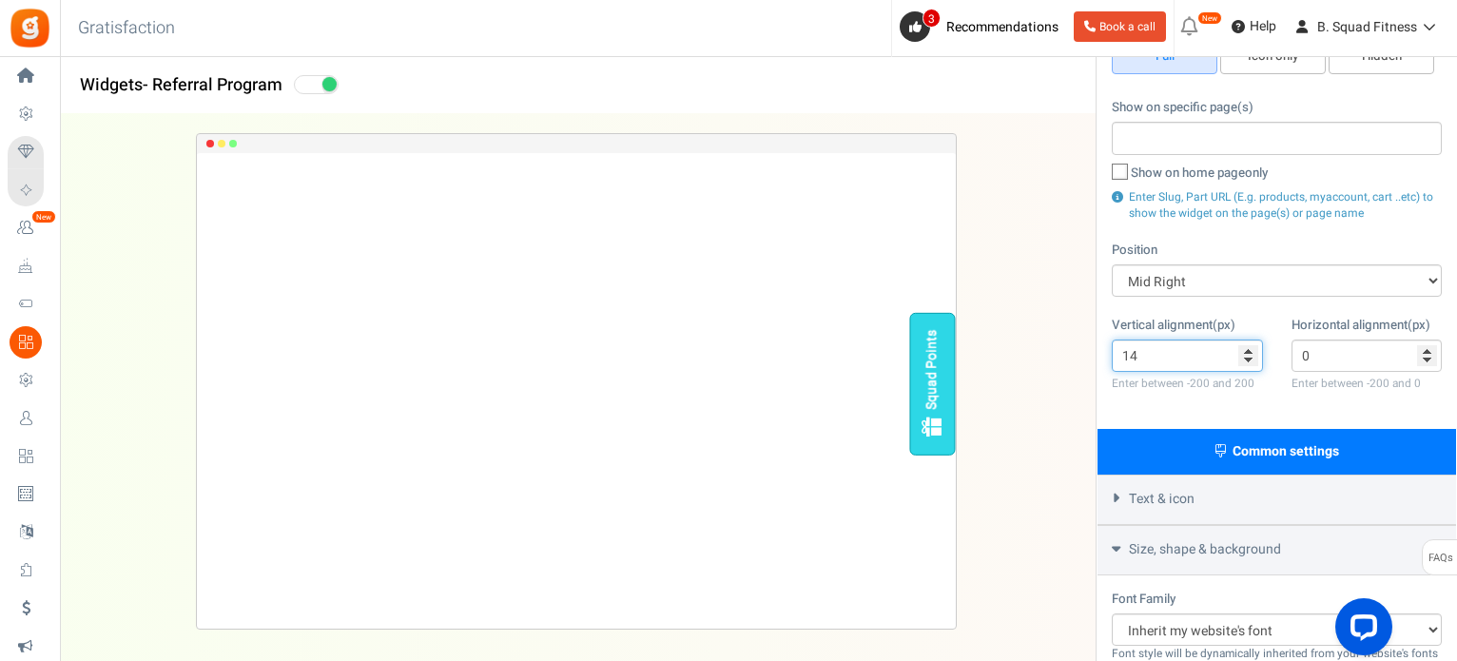
click at [1248, 352] on input "14" at bounding box center [1187, 355] width 151 height 32
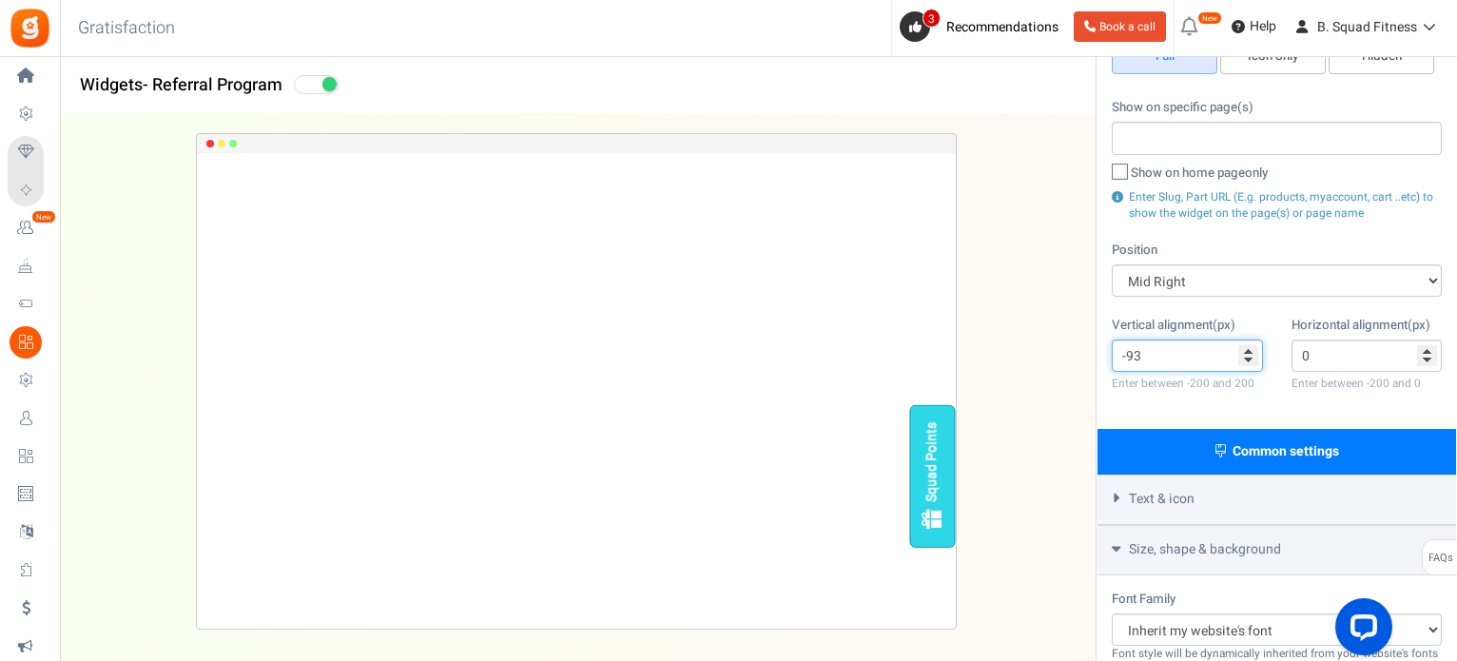
click at [1248, 359] on input "-93" at bounding box center [1187, 355] width 151 height 32
click at [1249, 349] on input "-92" at bounding box center [1187, 355] width 151 height 32
click at [1249, 349] on input "-91" at bounding box center [1187, 355] width 151 height 32
type input "-90"
click at [1249, 349] on input "-90" at bounding box center [1187, 355] width 151 height 32
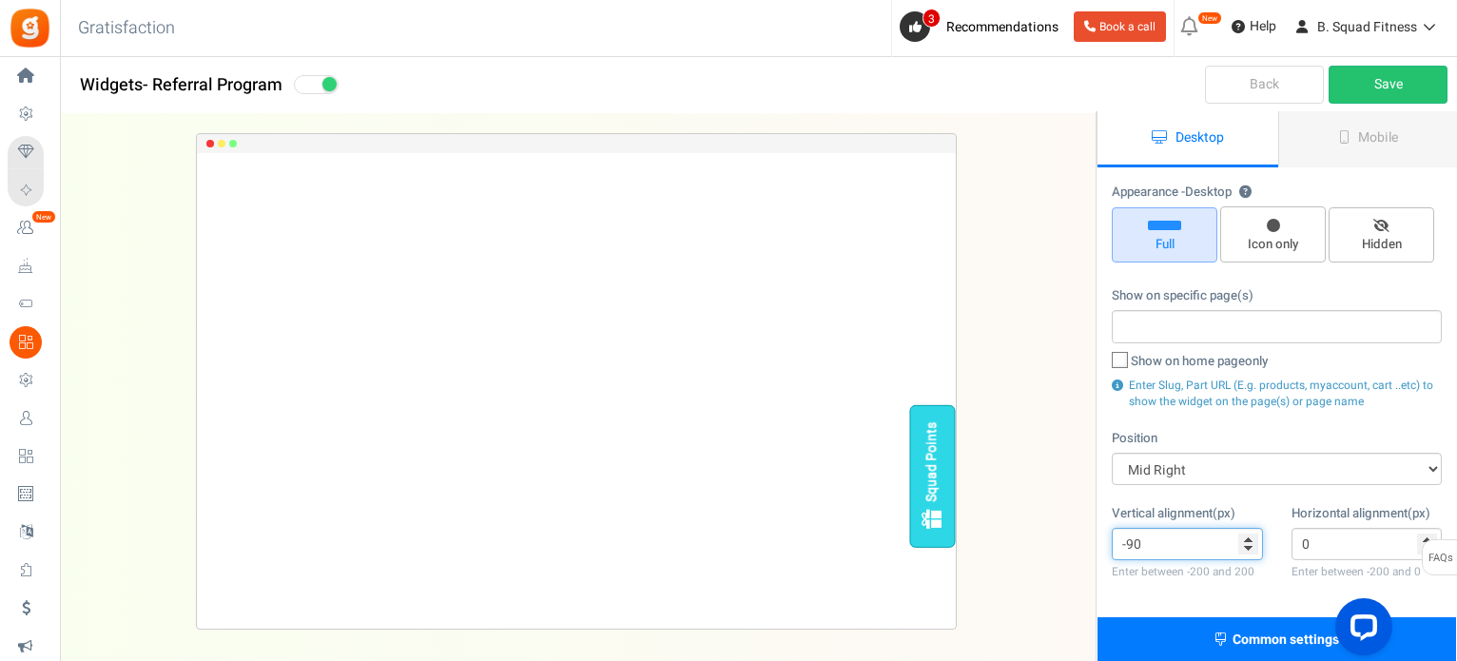
scroll to position [0, 0]
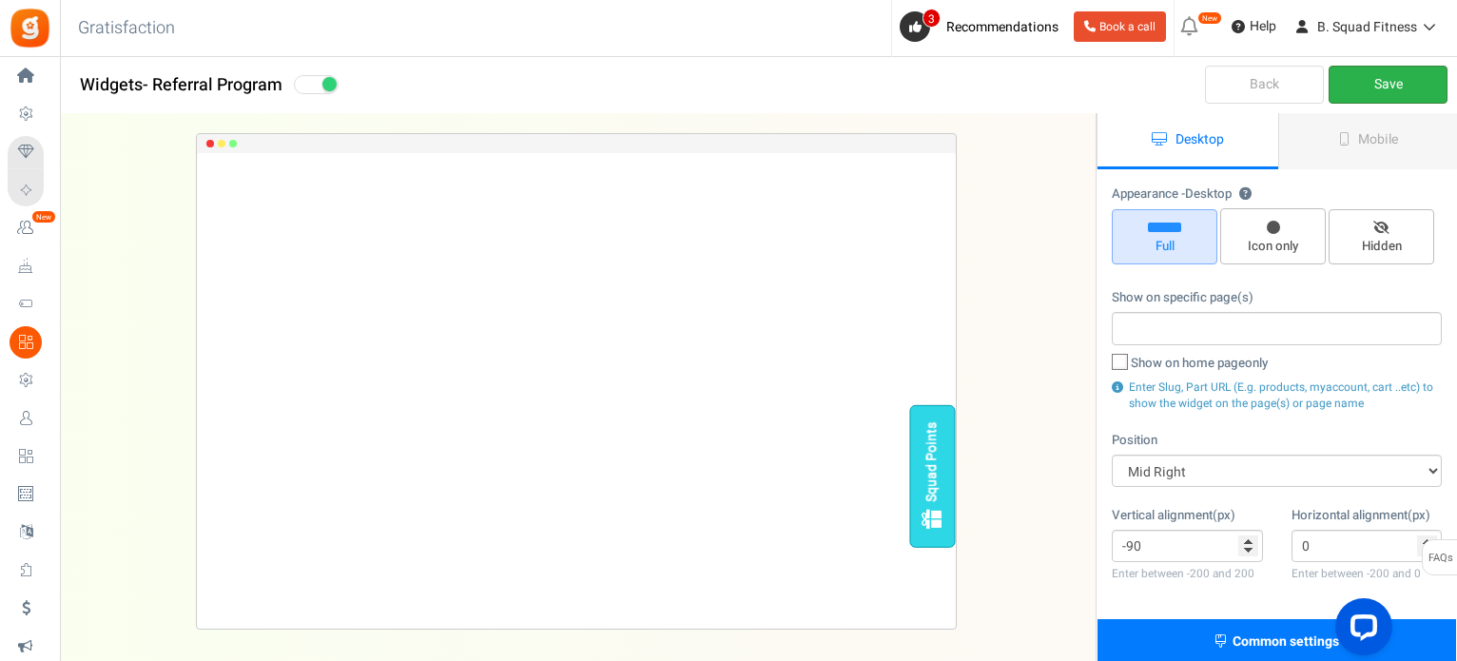
click at [1374, 75] on link "Save" at bounding box center [1387, 85] width 119 height 38
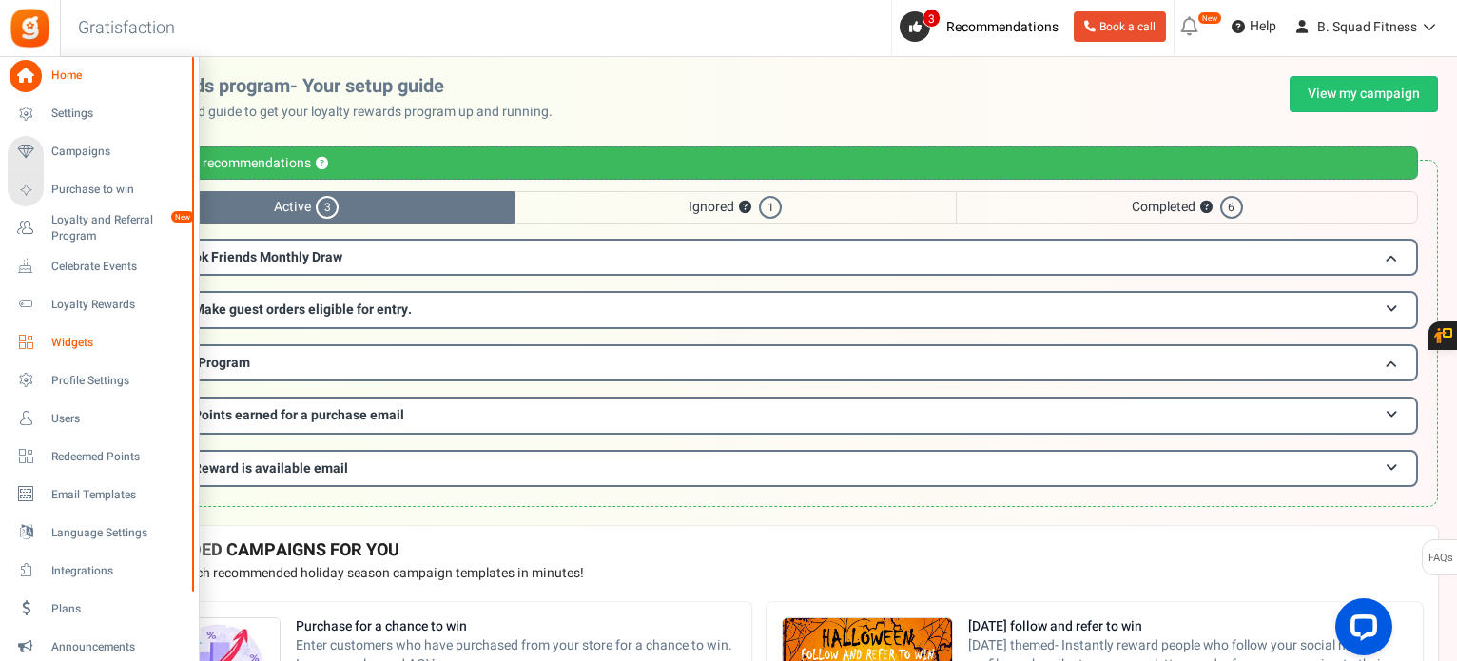
click at [84, 335] on span "Widgets" at bounding box center [117, 343] width 133 height 16
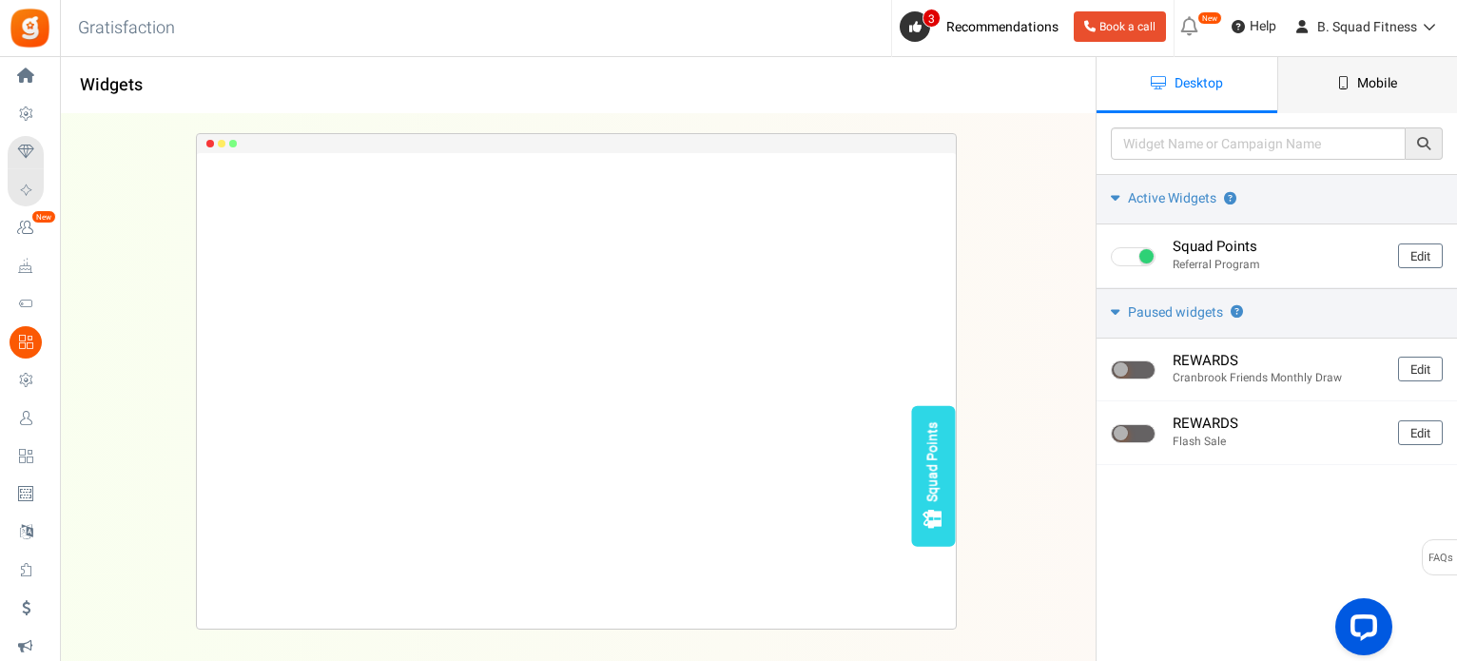
click at [1383, 81] on span "Mobile" at bounding box center [1377, 83] width 40 height 20
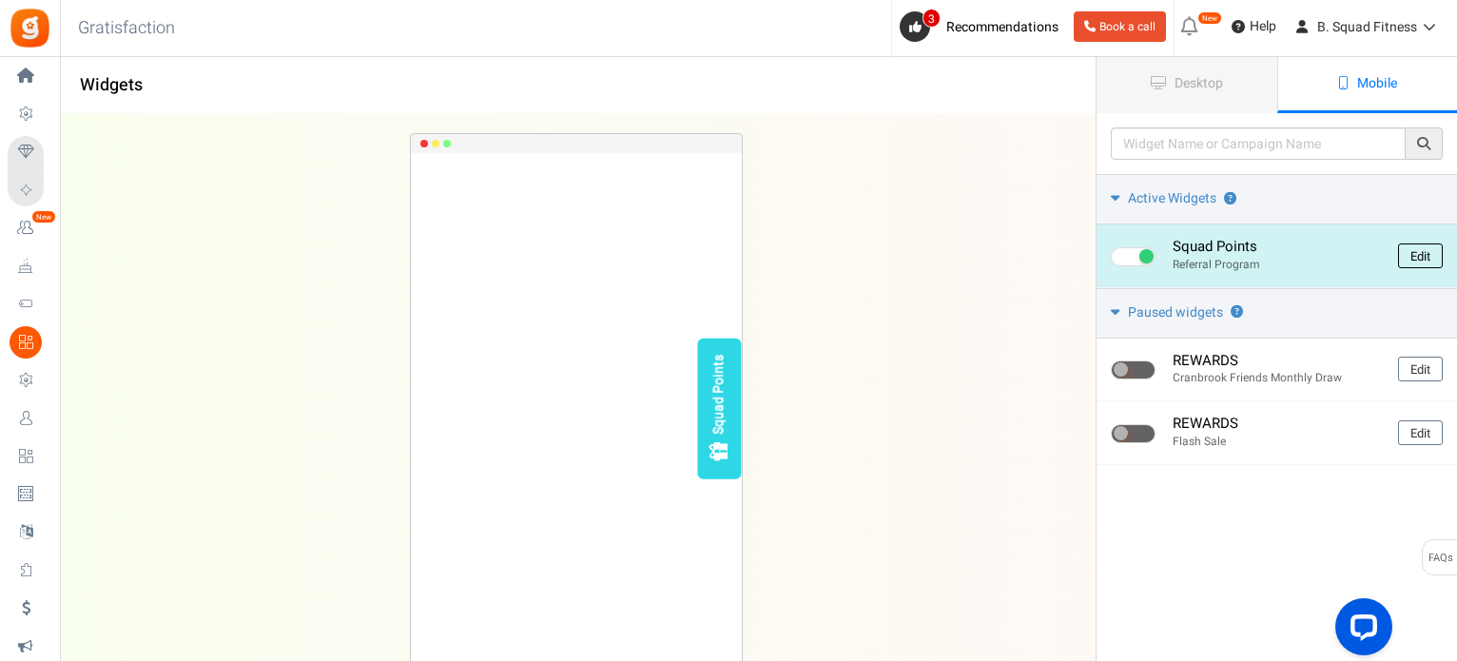
click at [1440, 246] on link "Edit" at bounding box center [1420, 255] width 45 height 25
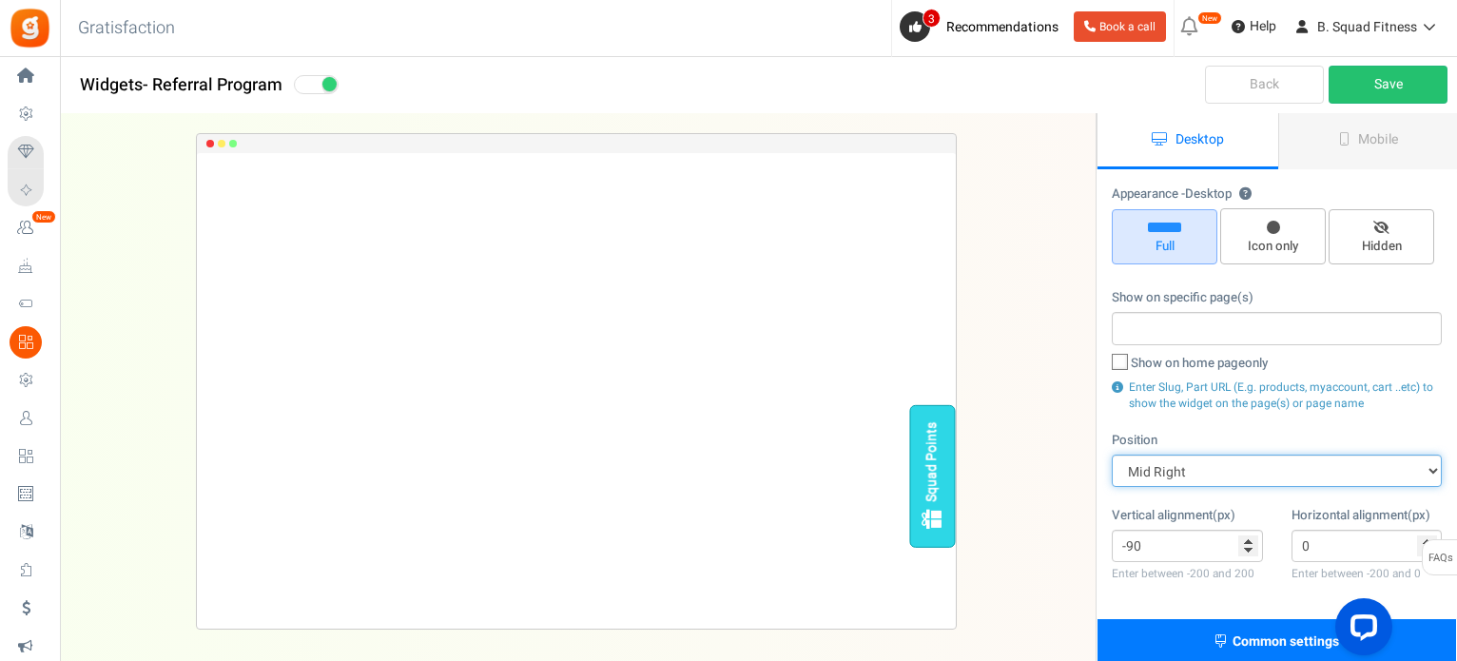
click at [1256, 472] on select "Mid Right Mid Left Top Bar Top Left Top Right Top Center Bottom Bar Bottom Left…" at bounding box center [1277, 471] width 330 height 32
click at [1023, 389] on div "Squad Points Loading.. × To configure LightBox layout please Click here" at bounding box center [576, 381] width 1095 height 534
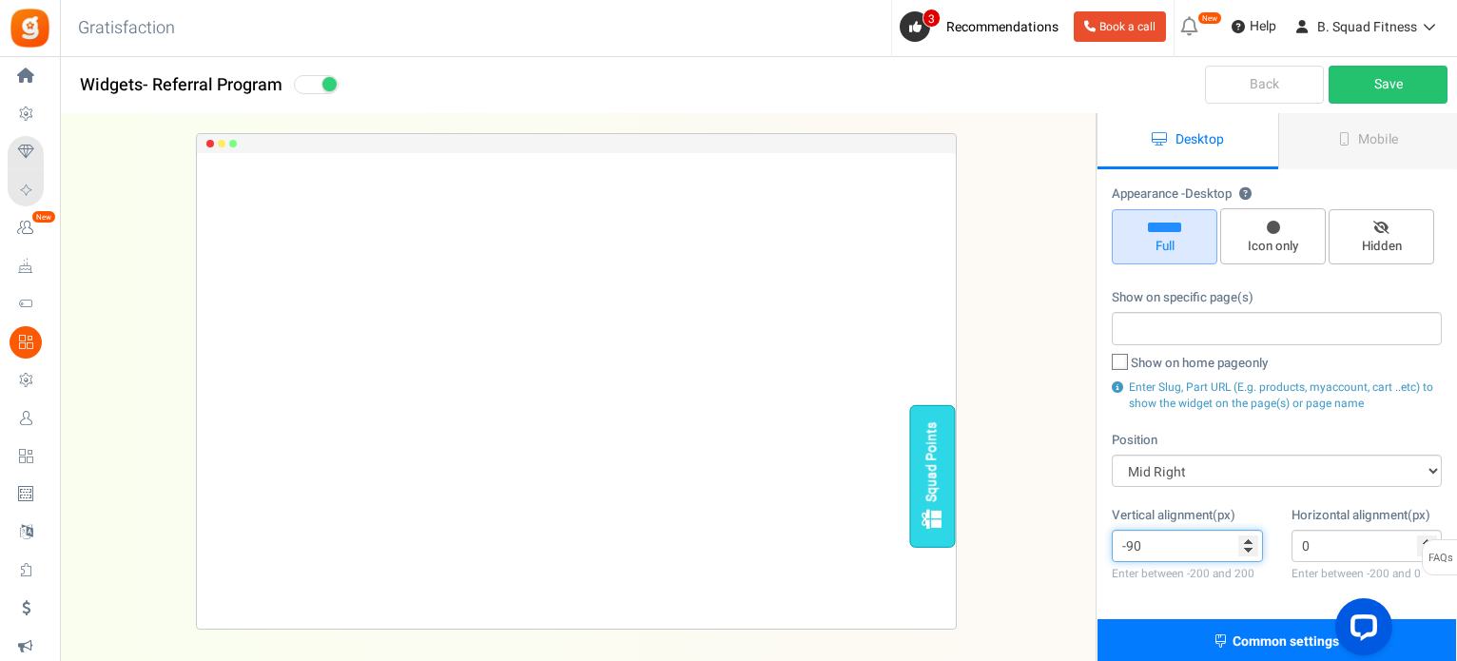
drag, startPoint x: 1149, startPoint y: 545, endPoint x: 1089, endPoint y: 536, distance: 60.5
click at [1089, 536] on div "Widgets - Referral Program Desktop Mobile Back Save Please enter a widget name …" at bounding box center [758, 490] width 1397 height 754
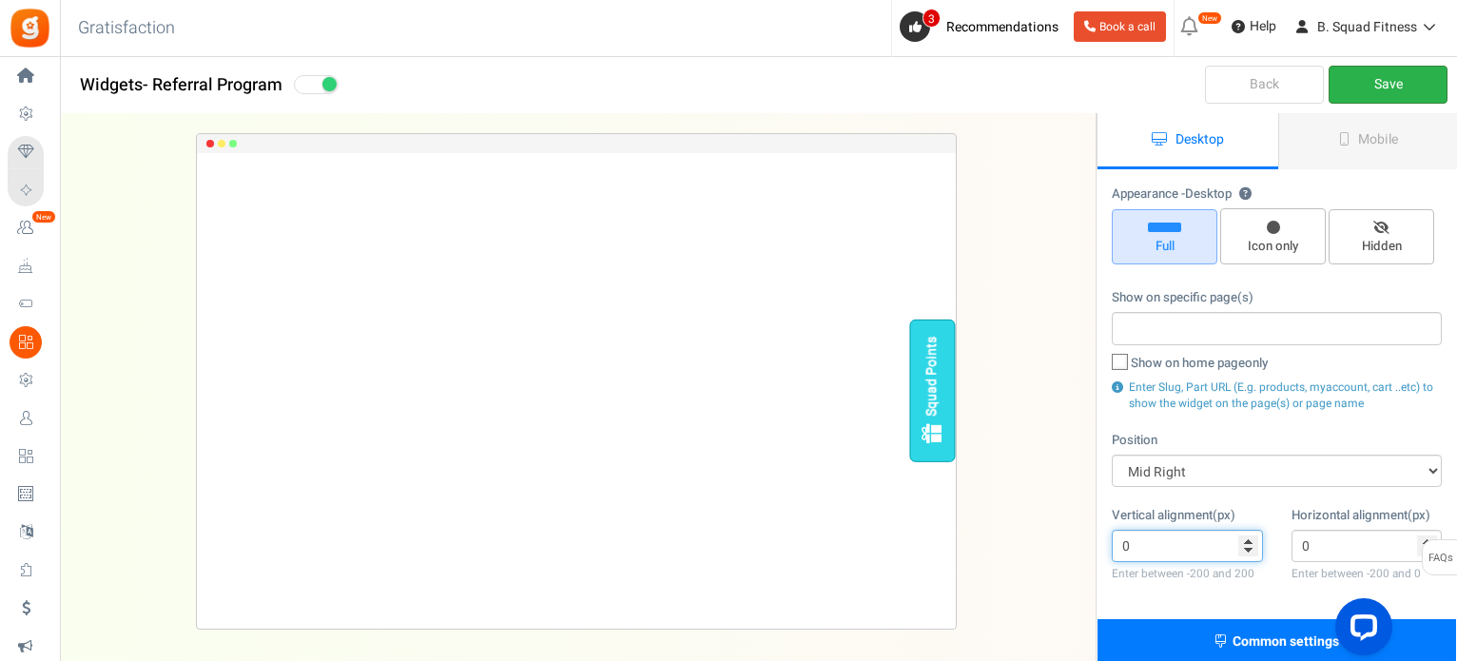
type input "0"
click at [1408, 94] on link "Save" at bounding box center [1387, 85] width 119 height 38
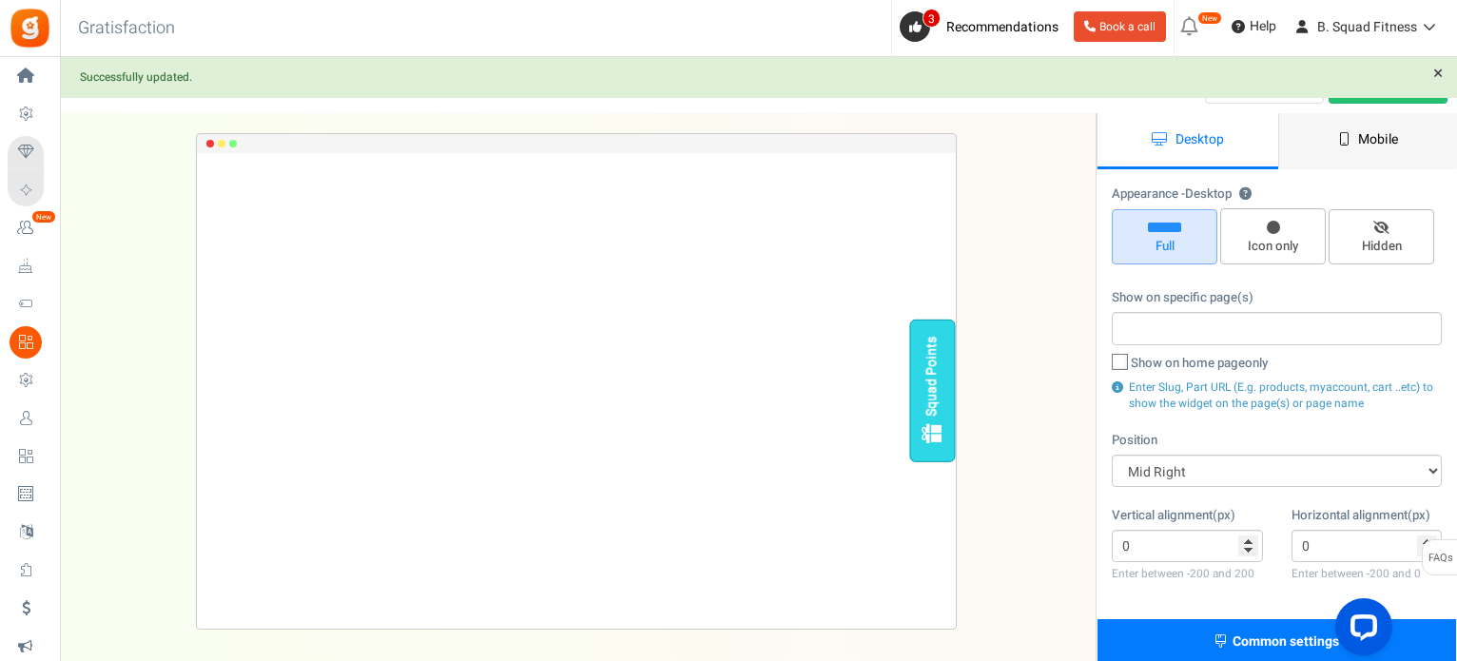
click at [1383, 149] on link "Mobile" at bounding box center [1368, 141] width 181 height 56
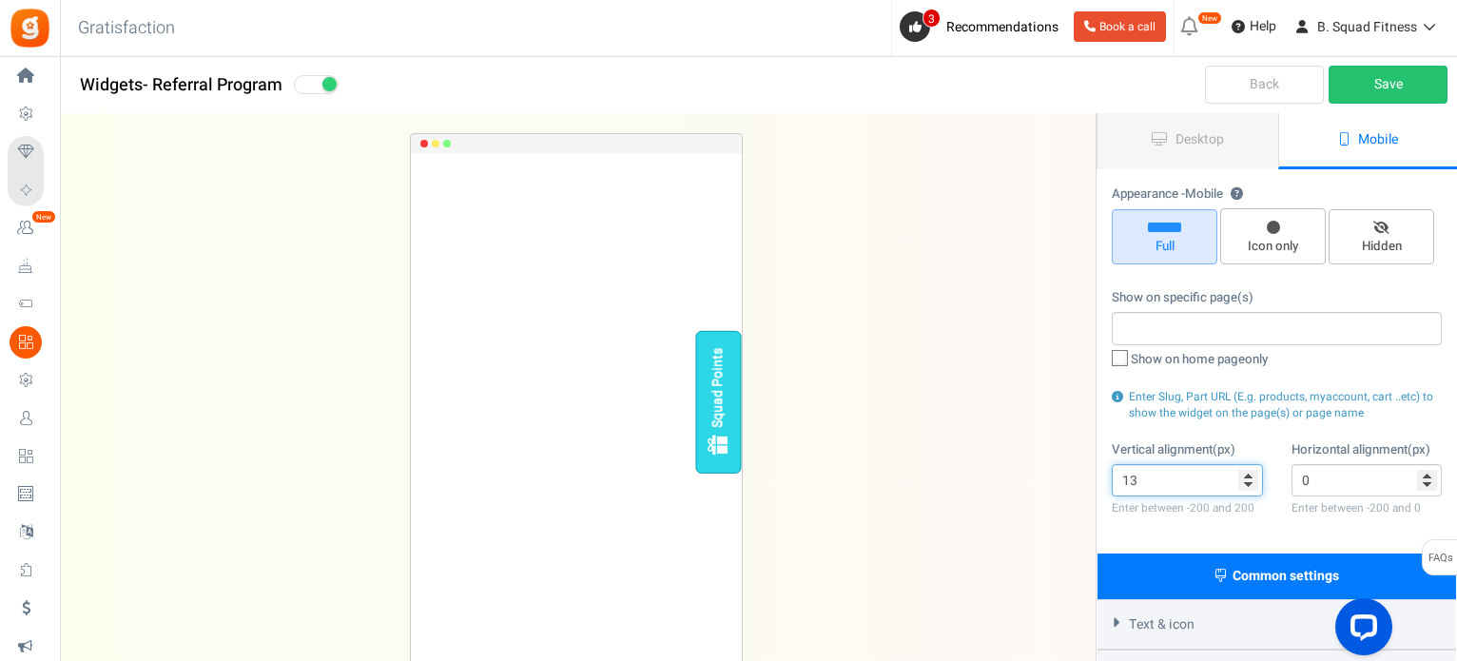
click at [1245, 475] on input "13" at bounding box center [1187, 480] width 151 height 32
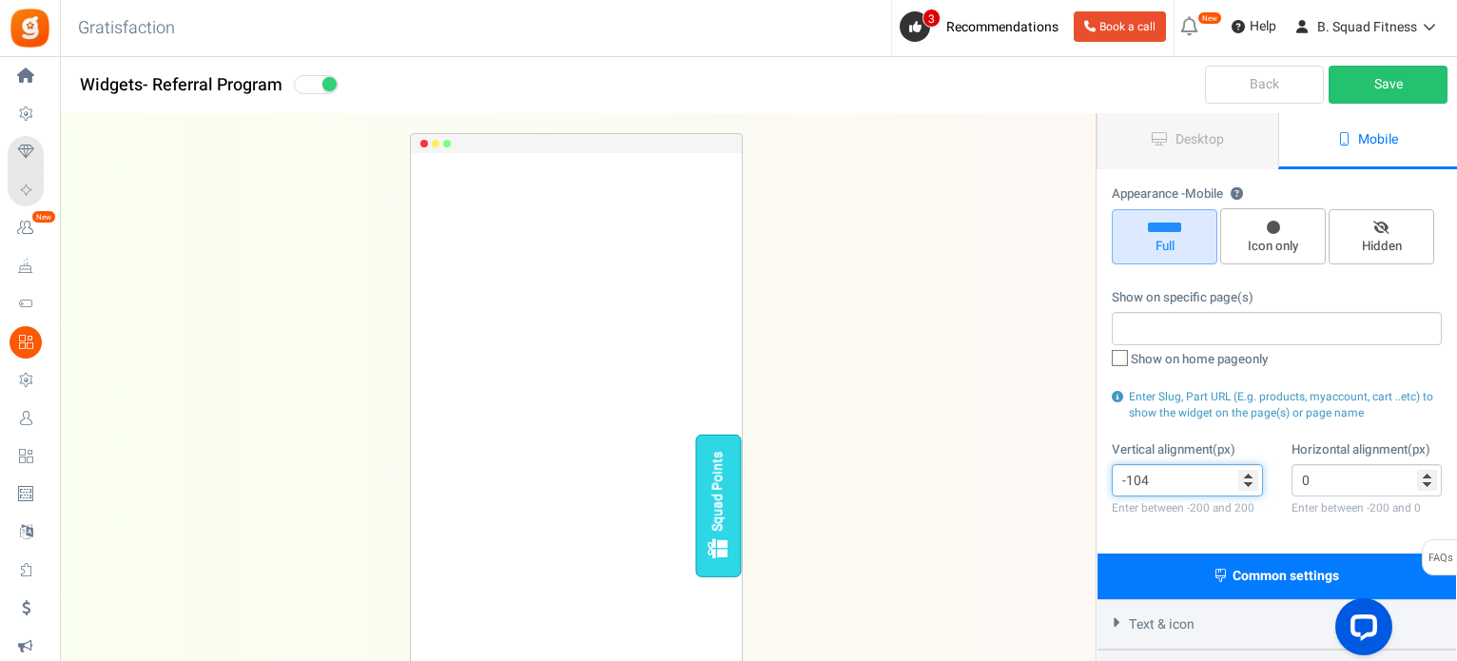
click at [1248, 484] on input "-104" at bounding box center [1187, 480] width 151 height 32
drag, startPoint x: 1211, startPoint y: 475, endPoint x: 1139, endPoint y: 471, distance: 72.4
click at [1139, 471] on input "-104" at bounding box center [1187, 480] width 151 height 32
type input "-100"
click at [1371, 79] on link "Save" at bounding box center [1387, 85] width 119 height 38
